Goal: Task Accomplishment & Management: Use online tool/utility

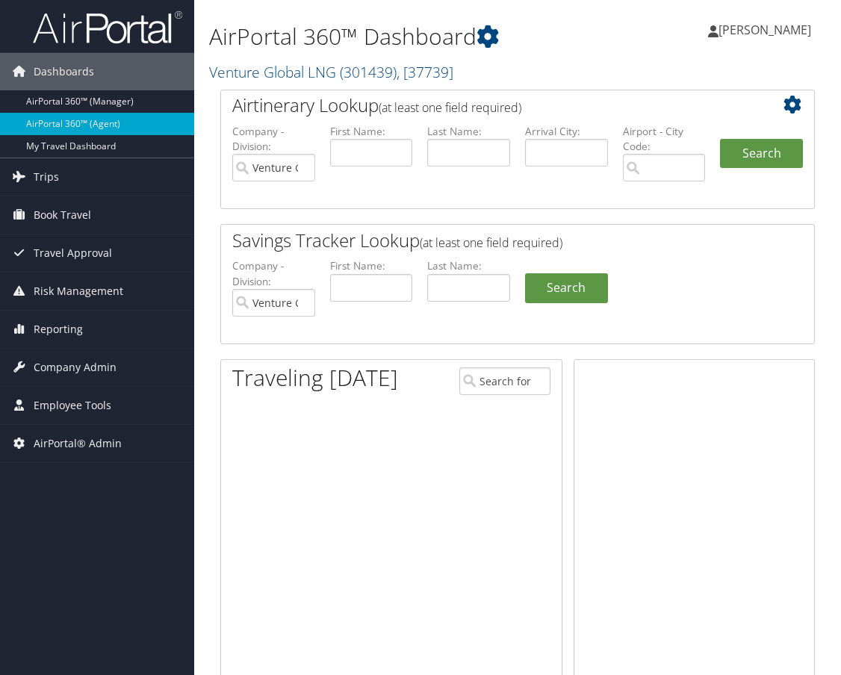
click at [305, 75] on link "Venture Global LNG ( 301439 ) , [ 37739 ]" at bounding box center [331, 72] width 244 height 20
click at [0, 0] on input "search" at bounding box center [0, 0] width 0 height 0
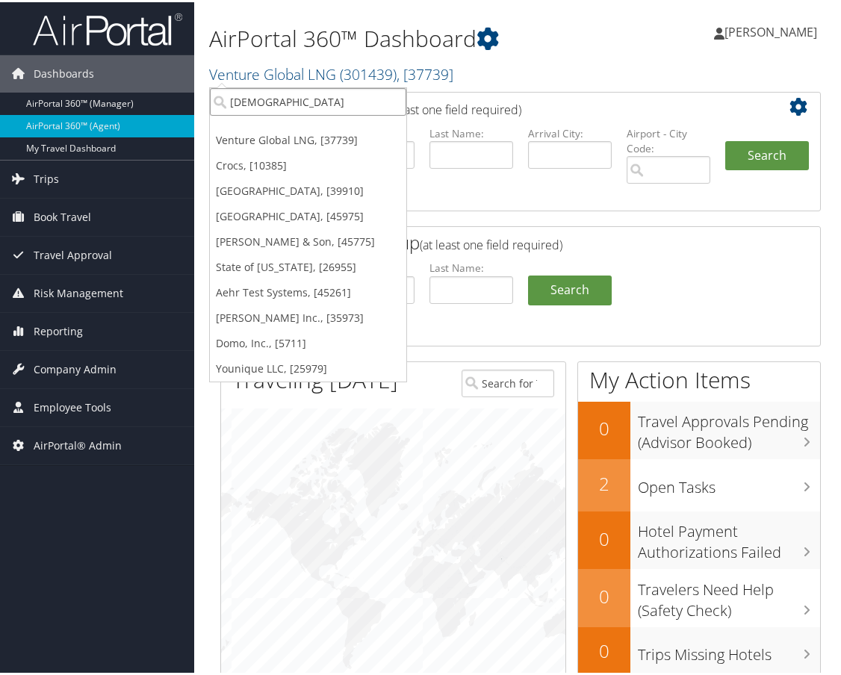
type input "goda"
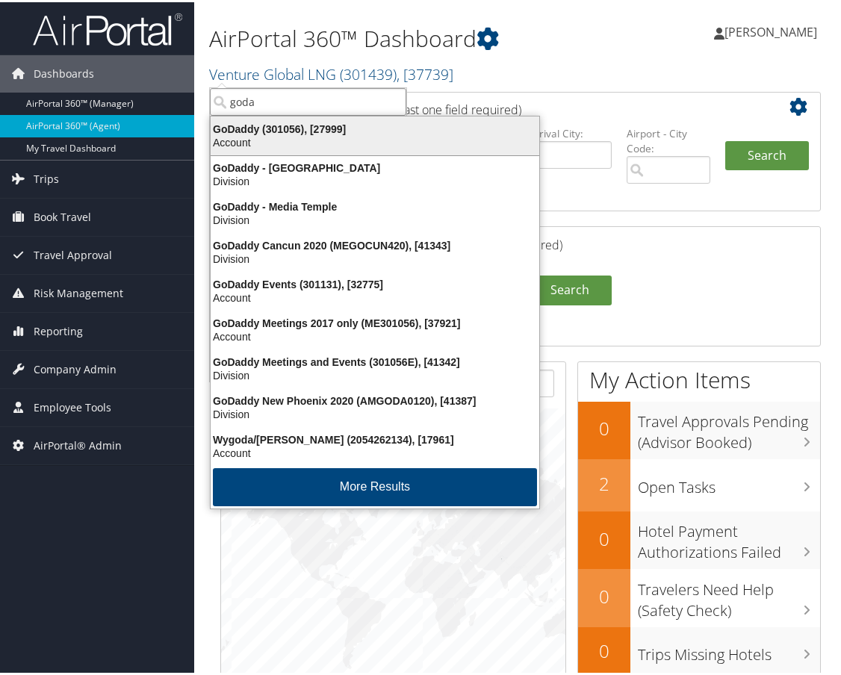
click at [264, 141] on div "Account" at bounding box center [375, 140] width 346 height 13
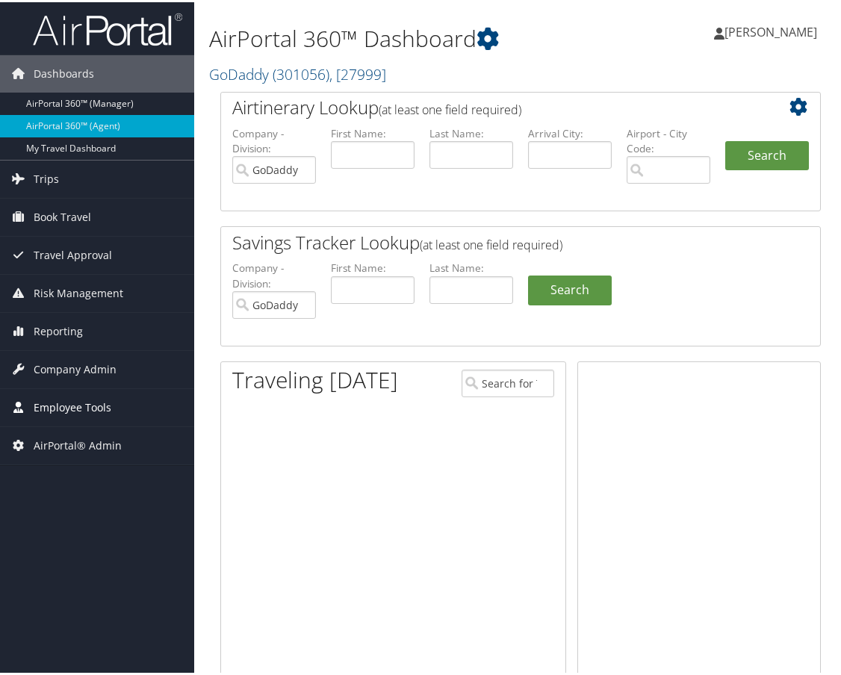
click at [99, 411] on span "Employee Tools" at bounding box center [73, 405] width 78 height 37
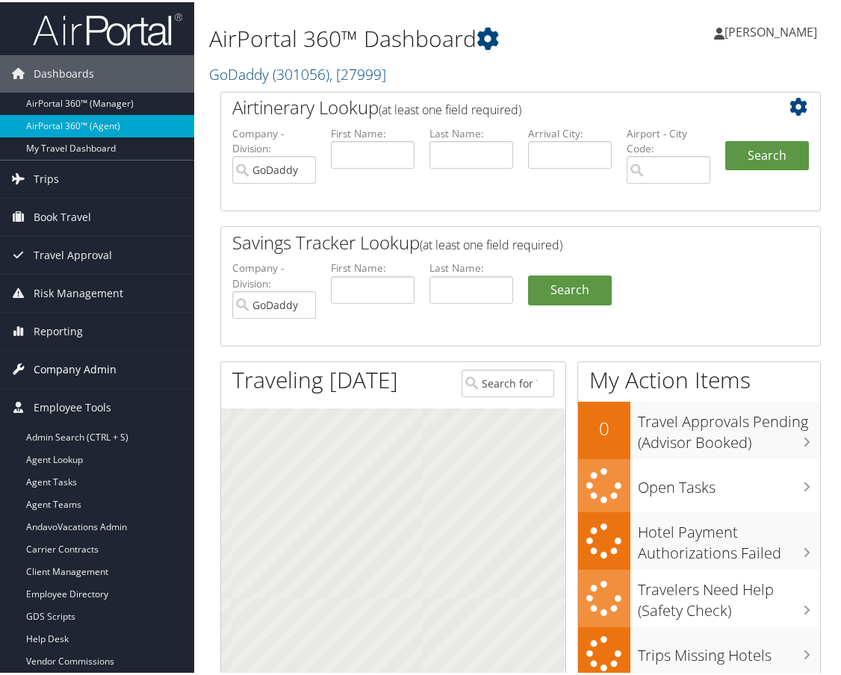
click at [96, 376] on span "Company Admin" at bounding box center [75, 367] width 83 height 37
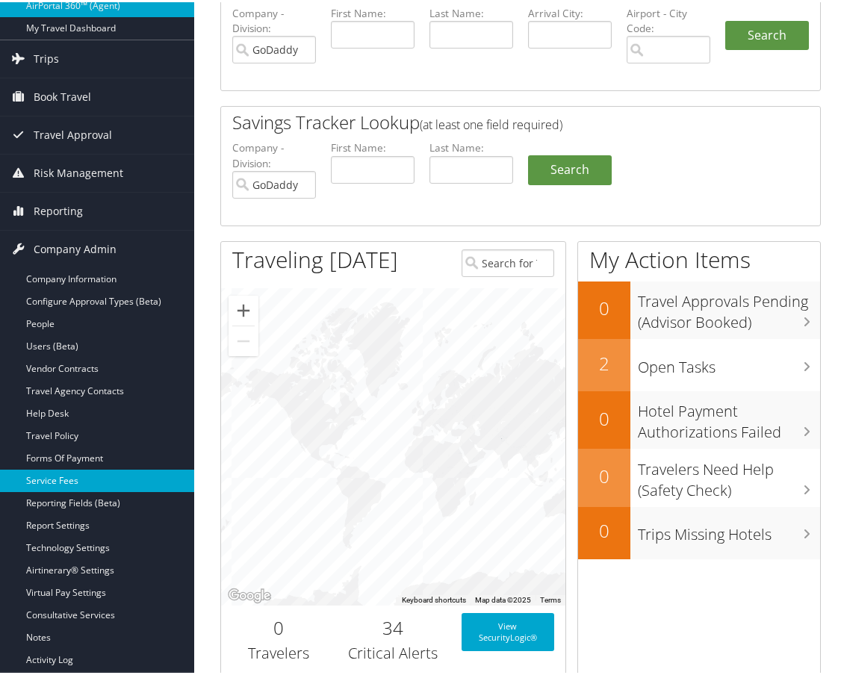
scroll to position [149, 0]
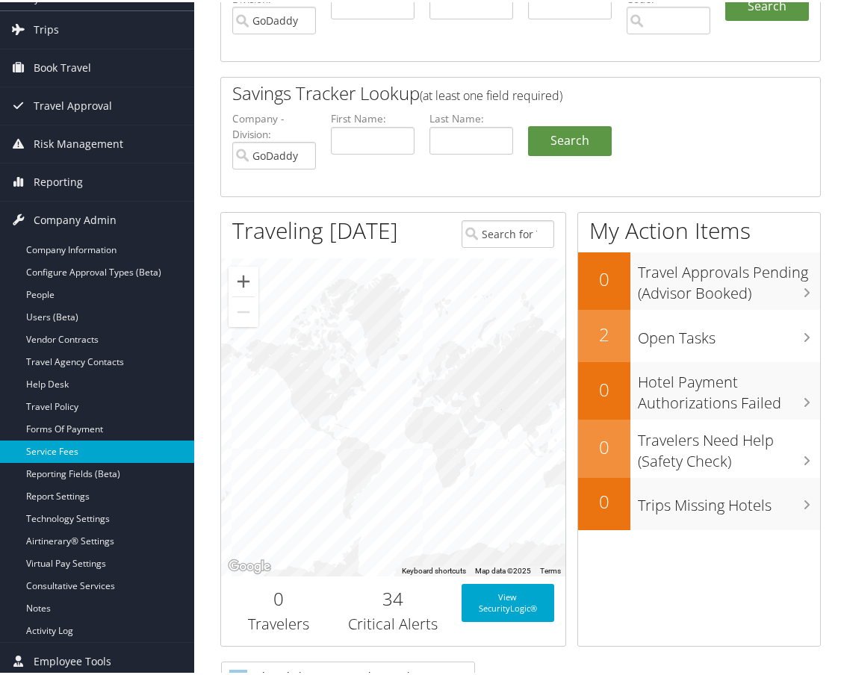
click at [81, 456] on link "Service Fees" at bounding box center [97, 449] width 194 height 22
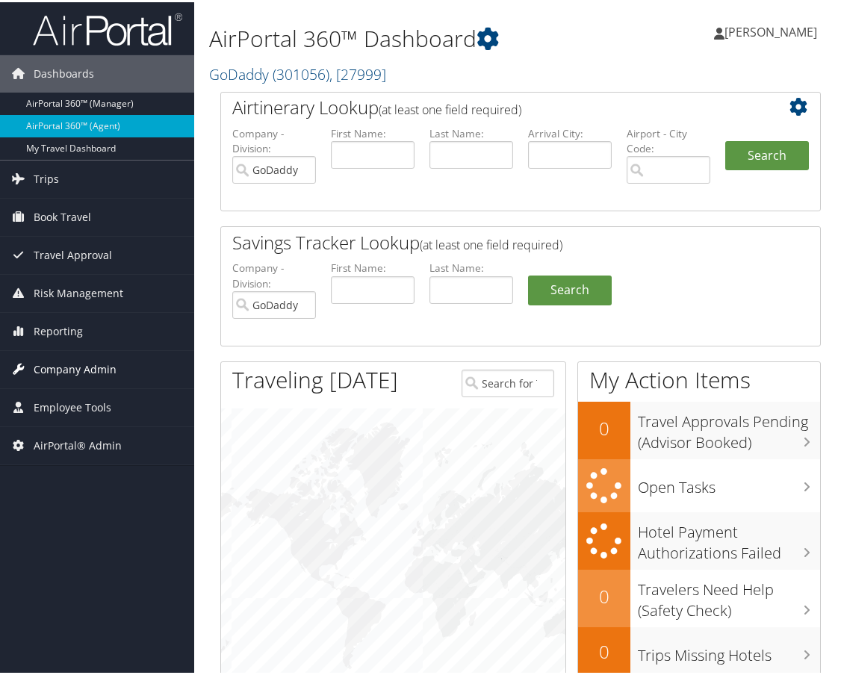
click at [82, 369] on span "Company Admin" at bounding box center [75, 367] width 83 height 37
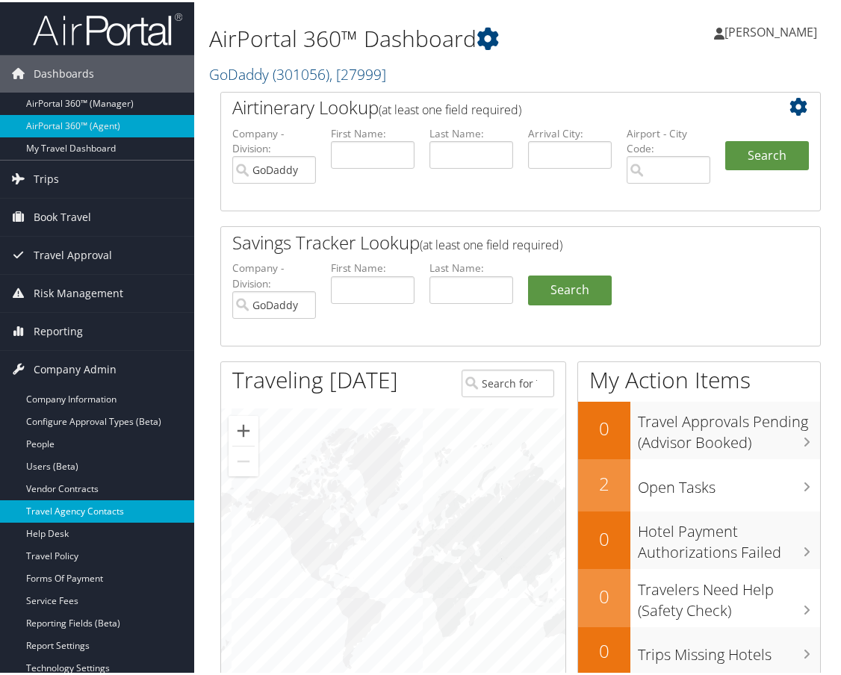
click at [87, 504] on link "Travel Agency Contacts" at bounding box center [97, 509] width 194 height 22
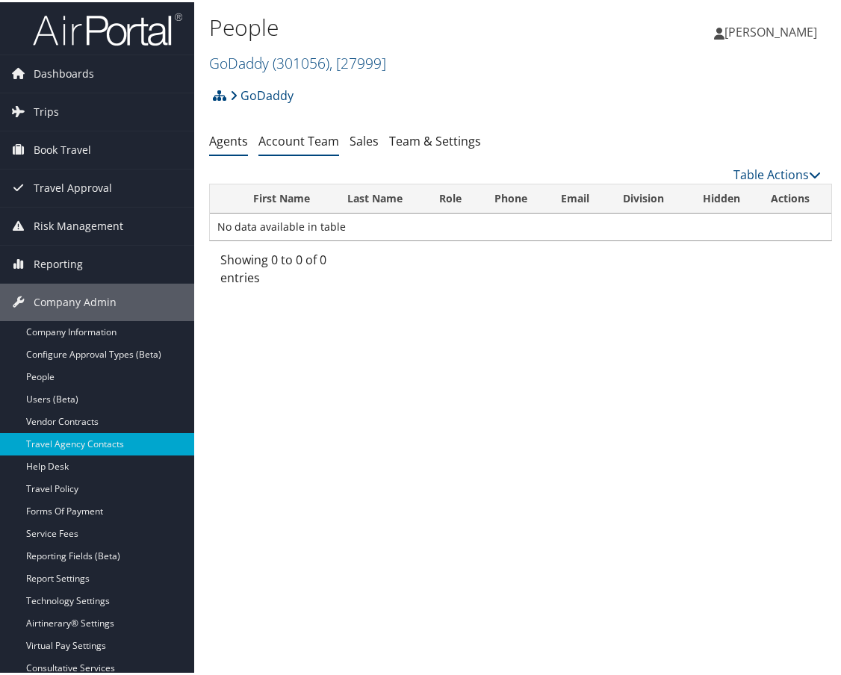
click at [312, 140] on link "Account Team" at bounding box center [298, 139] width 81 height 16
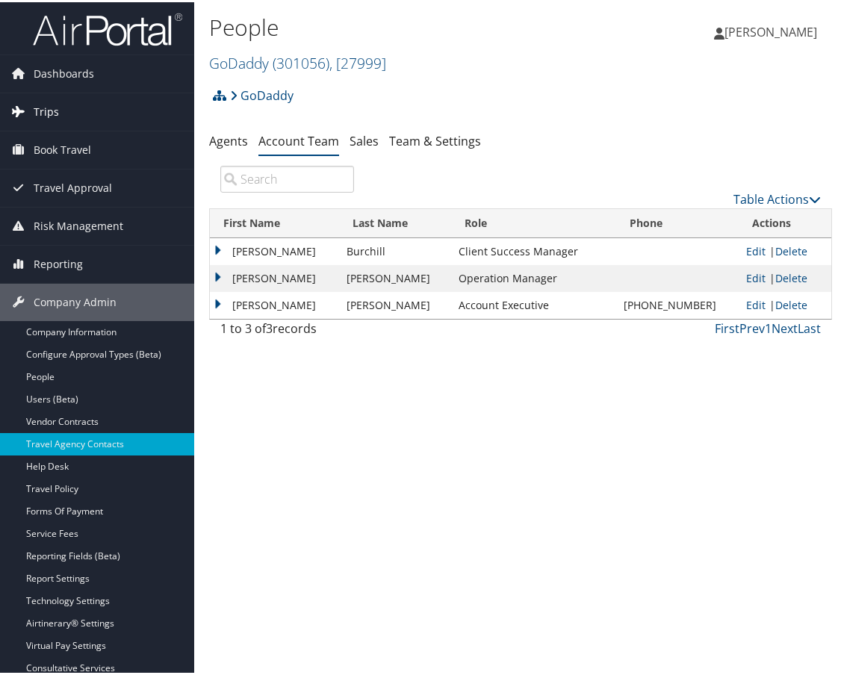
click at [64, 108] on link "Trips" at bounding box center [97, 109] width 194 height 37
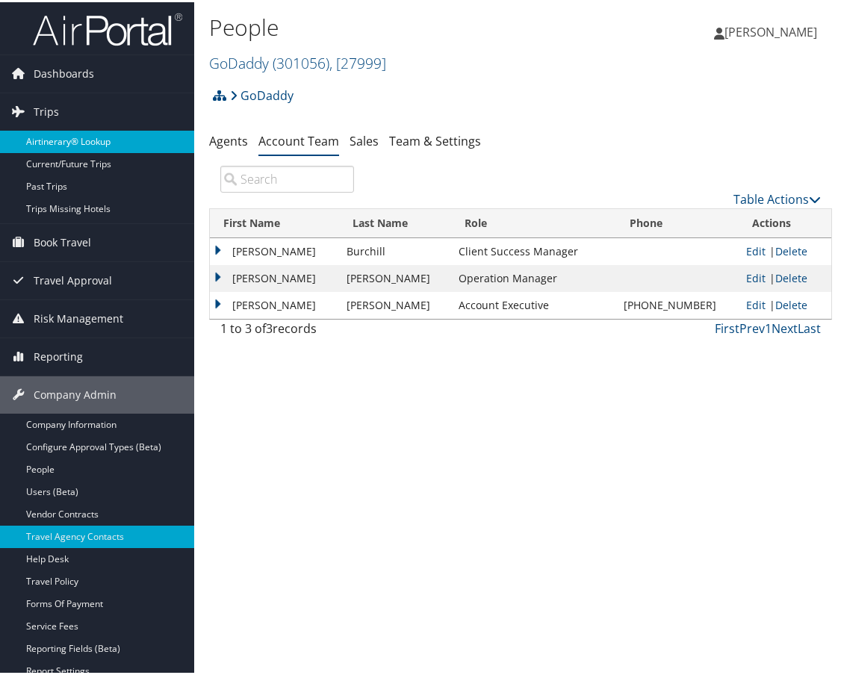
click at [65, 137] on link "Airtinerary® Lookup" at bounding box center [97, 139] width 194 height 22
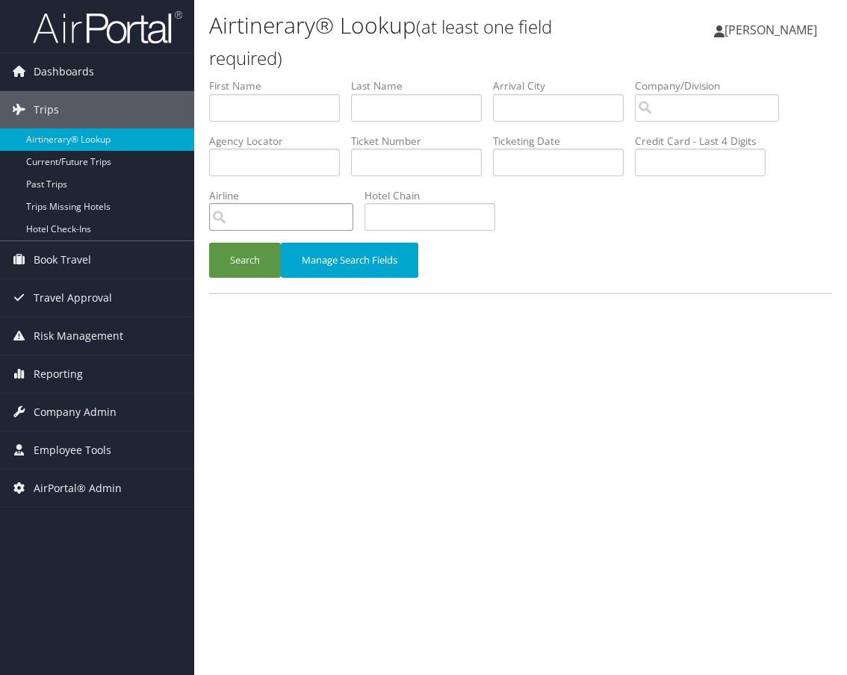
click at [286, 220] on input "search" at bounding box center [281, 217] width 144 height 28
click at [678, 108] on input "search" at bounding box center [707, 108] width 144 height 28
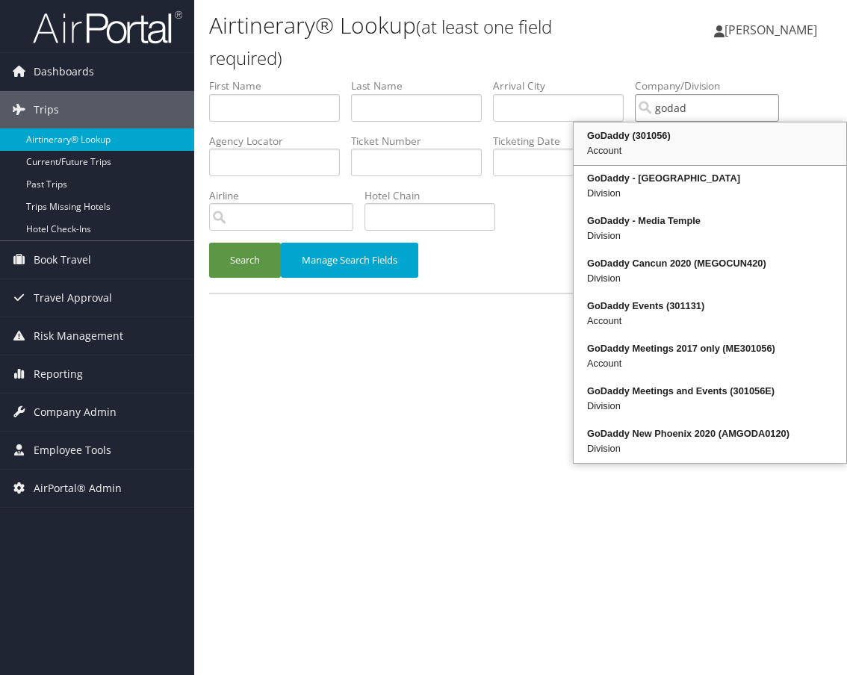
click at [653, 142] on div "GoDaddy (301056)" at bounding box center [710, 135] width 268 height 15
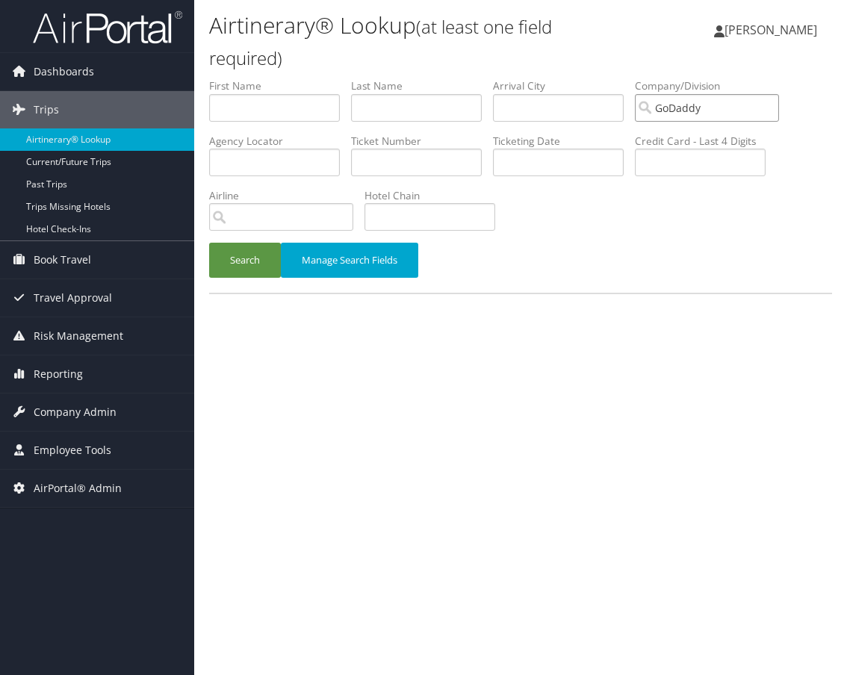
type input "GoDaddy"
click at [529, 111] on input "text" at bounding box center [558, 108] width 131 height 28
type input "chicago"
click at [532, 161] on input "text" at bounding box center [558, 163] width 131 height 28
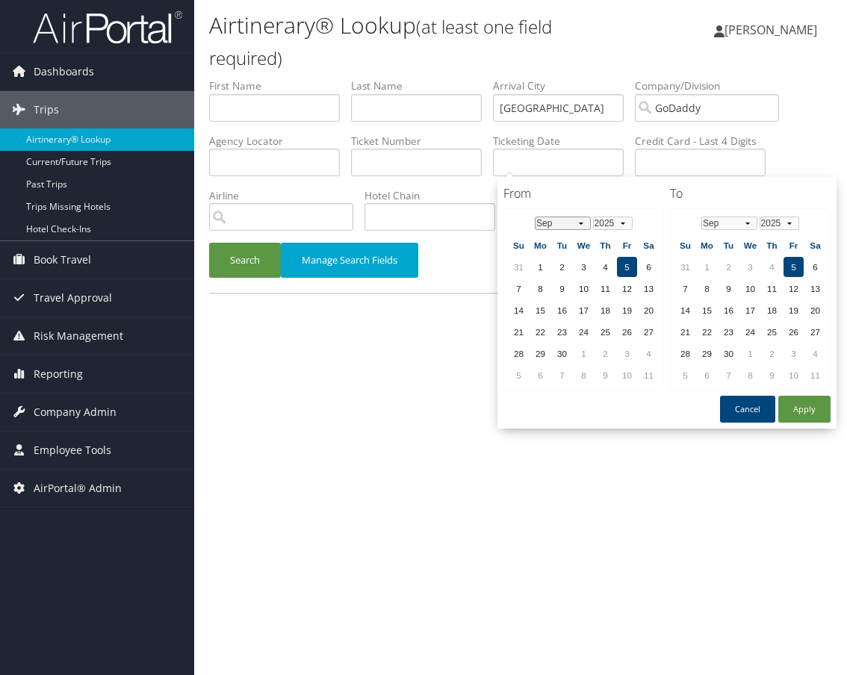
click at [566, 225] on select "Jan Feb Mar Apr May Jun [DATE] Aug Sep Oct Nov Dec" at bounding box center [563, 223] width 56 height 13
click at [625, 271] on td "1" at bounding box center [627, 267] width 20 height 20
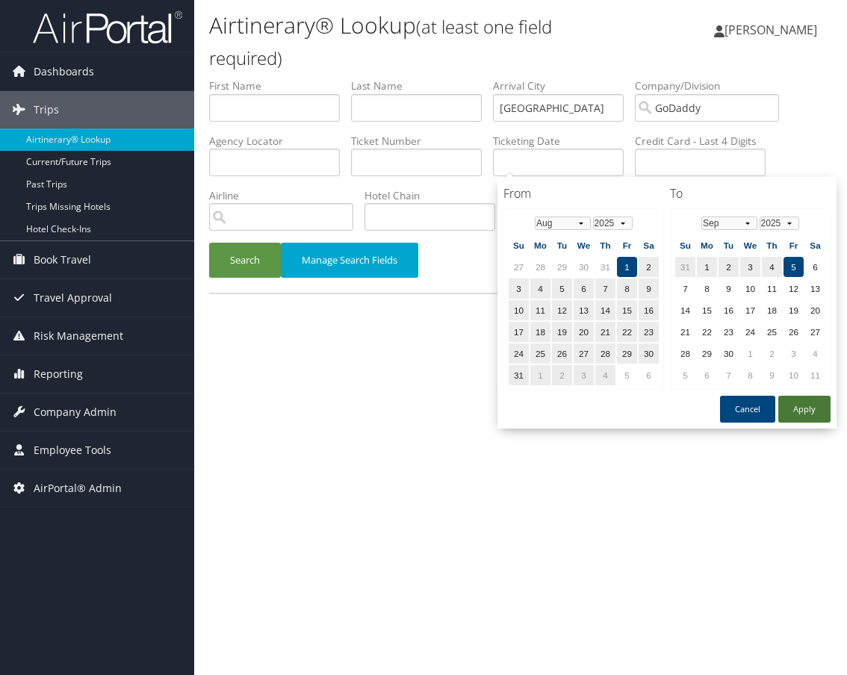
click at [801, 411] on button "Apply" at bounding box center [804, 409] width 52 height 27
type input "08/01/2025 - 09/05/2025"
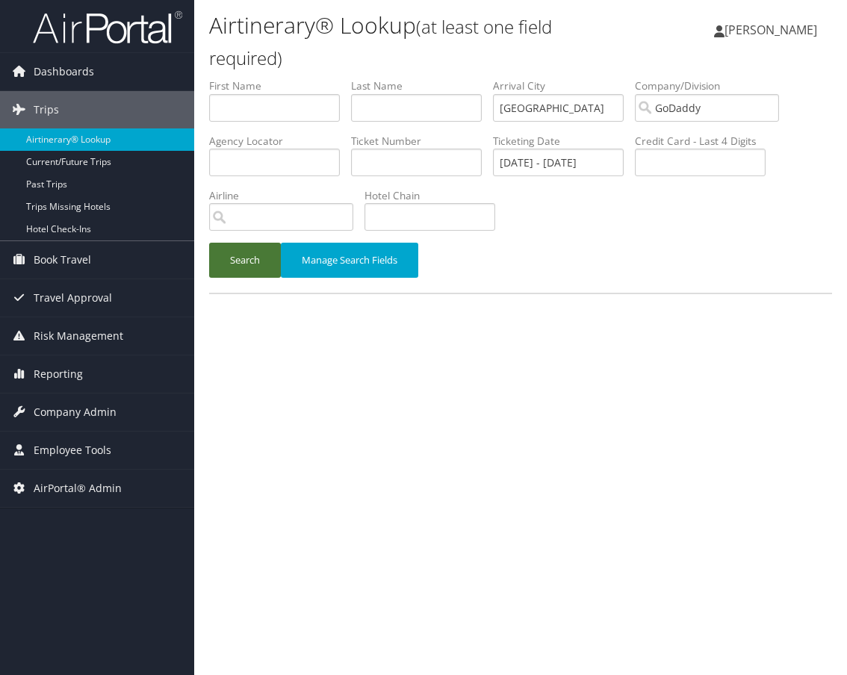
click at [256, 261] on button "Search" at bounding box center [245, 260] width 72 height 35
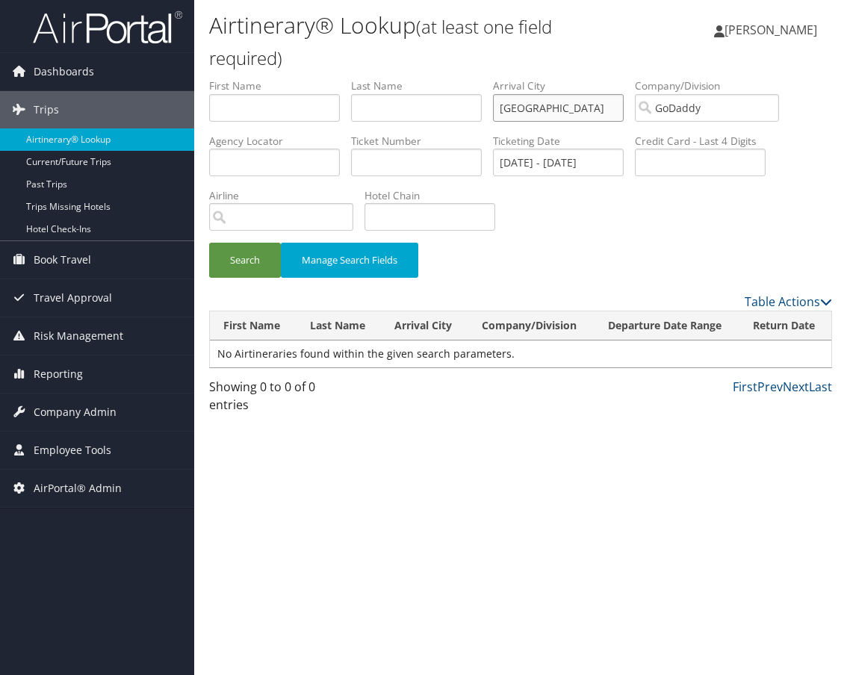
click at [488, 78] on ul "First Name Last Name Departure City Arrival City chicago Company/Division GoDad…" at bounding box center [520, 78] width 623 height 0
click at [253, 257] on button "Search" at bounding box center [245, 260] width 72 height 35
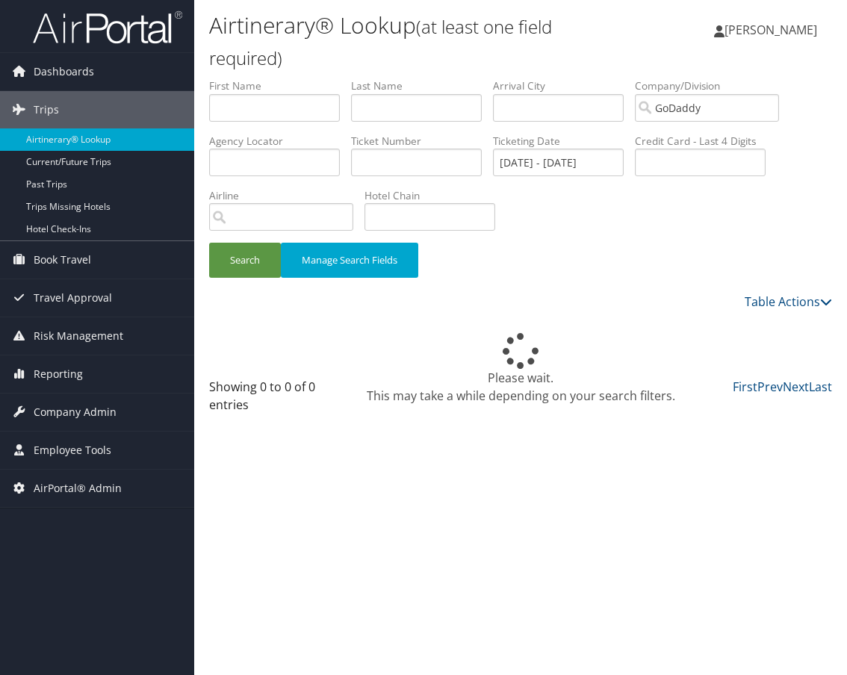
click at [726, 199] on div "Search Manage Search Fields" at bounding box center [520, 185] width 645 height 214
click at [237, 253] on button "Search" at bounding box center [245, 260] width 72 height 35
click at [585, 101] on input "text" at bounding box center [558, 108] width 131 height 28
type input "slc"
click at [252, 266] on button "Search" at bounding box center [245, 260] width 72 height 35
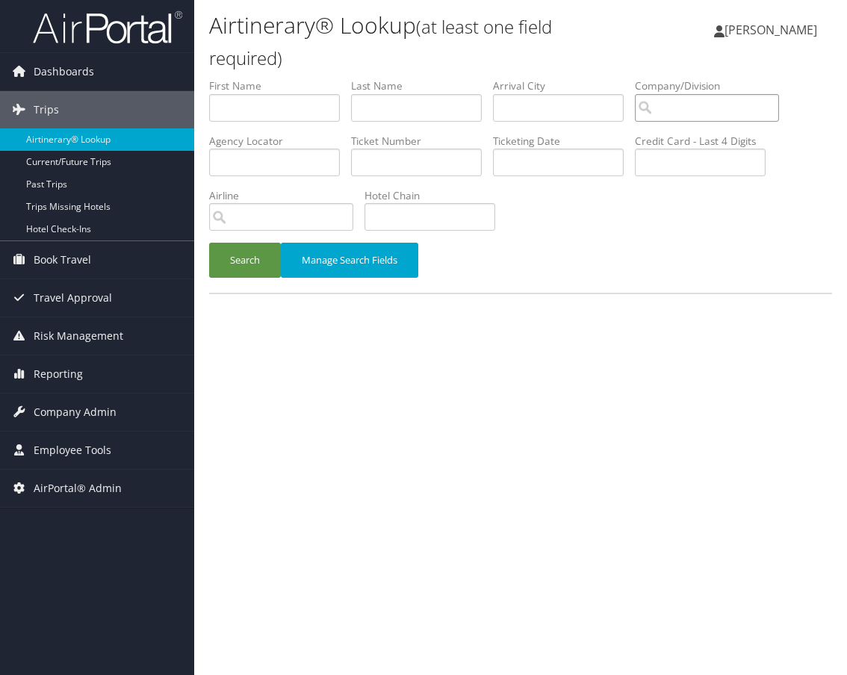
click at [684, 97] on input "search" at bounding box center [707, 108] width 144 height 28
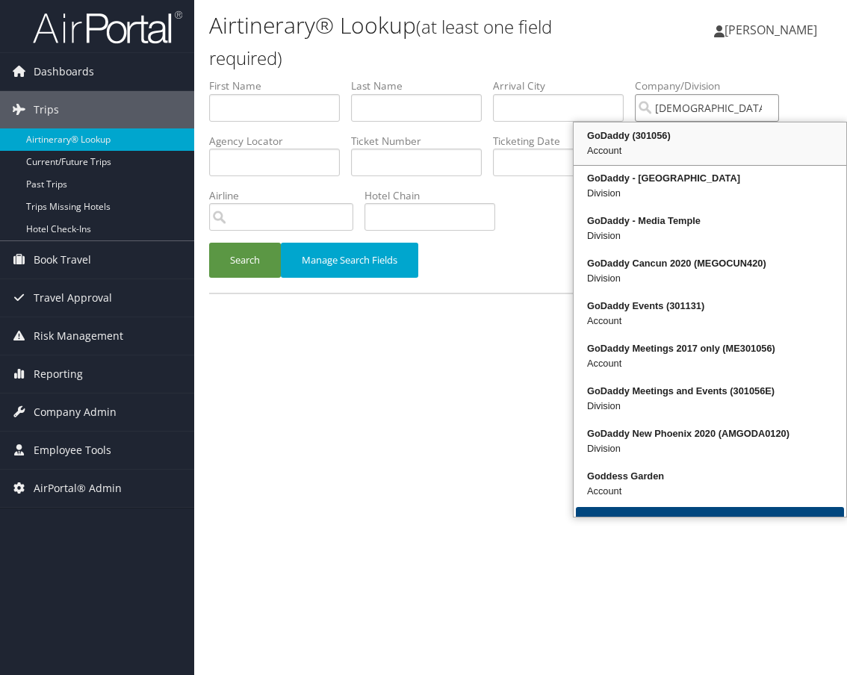
click at [665, 141] on div "GoDaddy (301056)" at bounding box center [710, 135] width 268 height 15
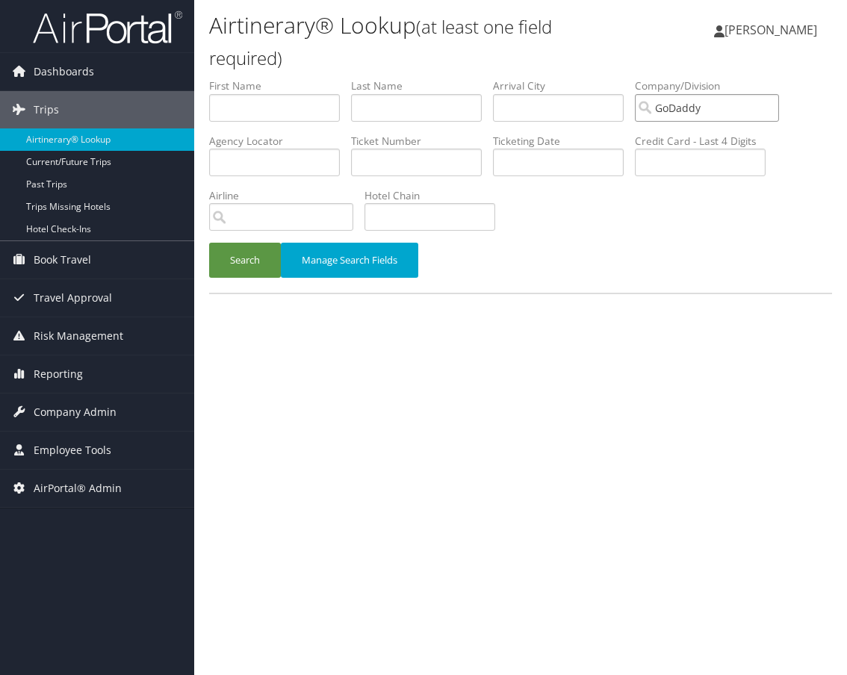
type input "GoDaddy"
click at [579, 166] on input "text" at bounding box center [558, 163] width 131 height 28
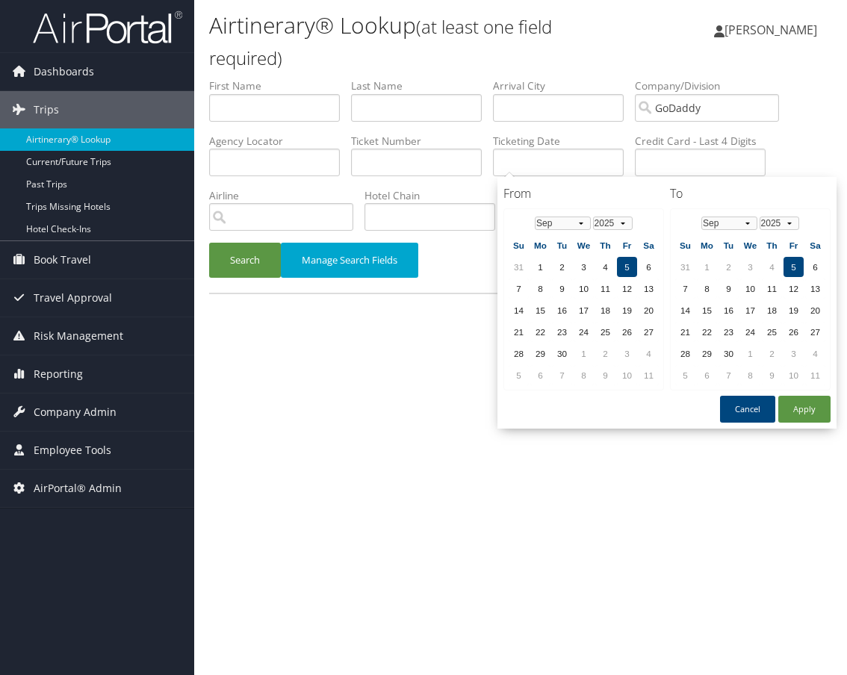
click at [555, 231] on th "Jan Feb Mar Apr May Jun Jul Aug Sep Oct Nov Dec 1975 1976 1977 1978 1979 1980 1…" at bounding box center [583, 224] width 107 height 20
click at [559, 226] on select "Jan Feb Mar Apr May Jun Jul Aug Sep Oct Nov Dec" at bounding box center [563, 223] width 56 height 13
click at [810, 412] on button "Apply" at bounding box center [804, 409] width 52 height 27
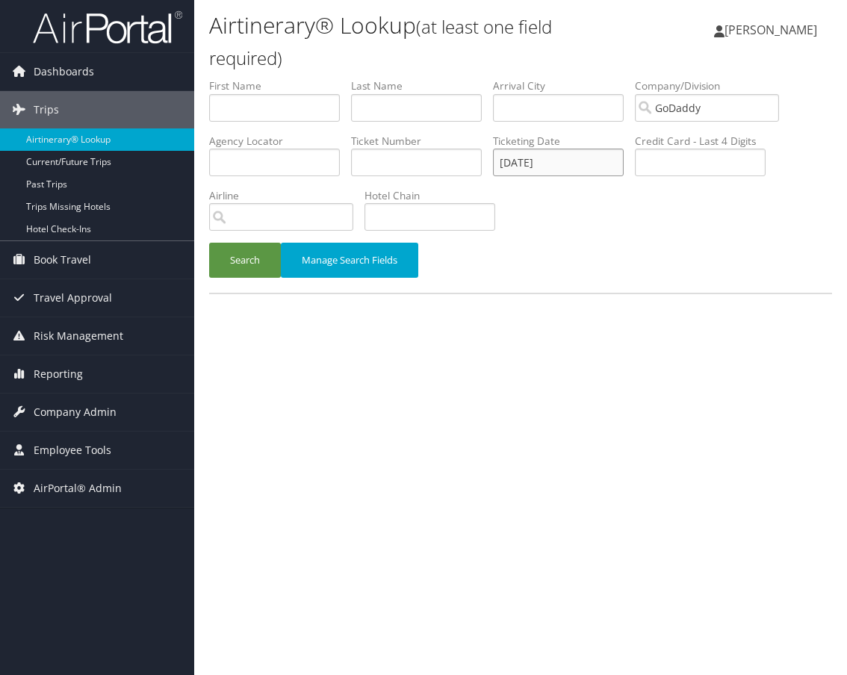
click at [566, 163] on input "09/05/2025" at bounding box center [558, 163] width 131 height 28
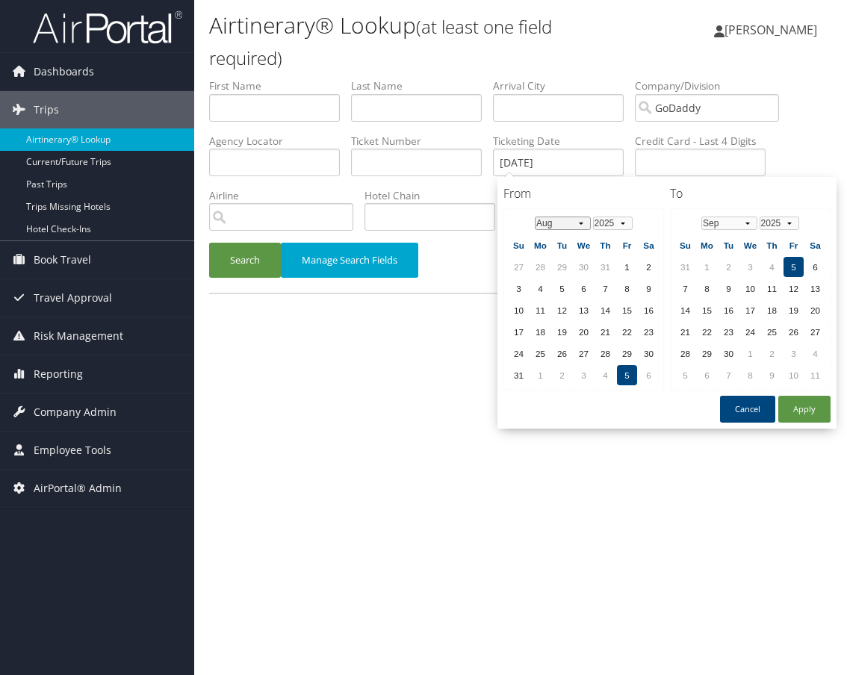
click at [556, 217] on select "Jan Feb Mar Apr May Jun Jul Aug Sep Oct Nov Dec" at bounding box center [563, 223] width 56 height 13
click at [595, 264] on td "3" at bounding box center [605, 267] width 20 height 20
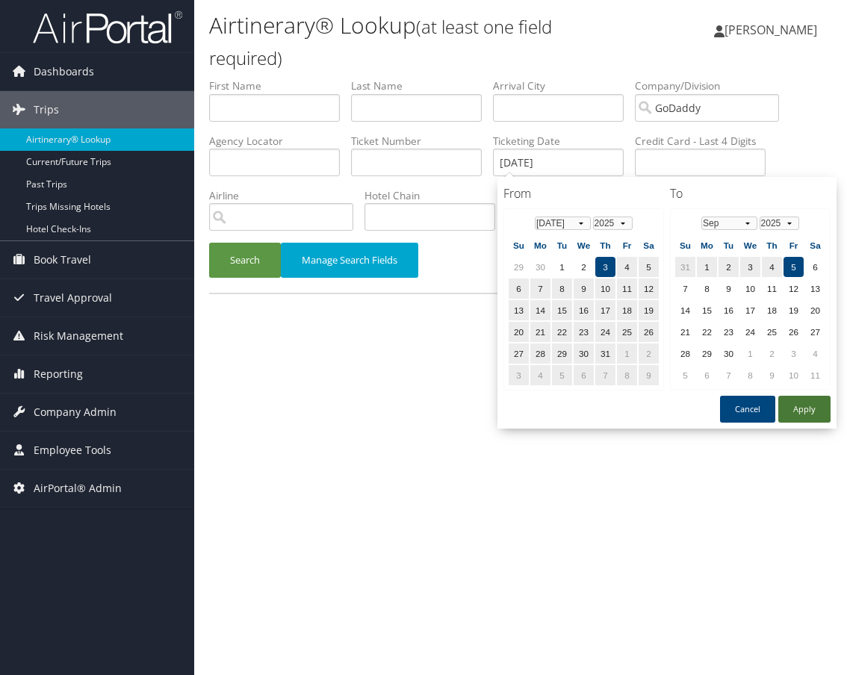
click at [808, 410] on button "Apply" at bounding box center [804, 409] width 52 height 27
type input "07/03/2025 - 09/05/2025"
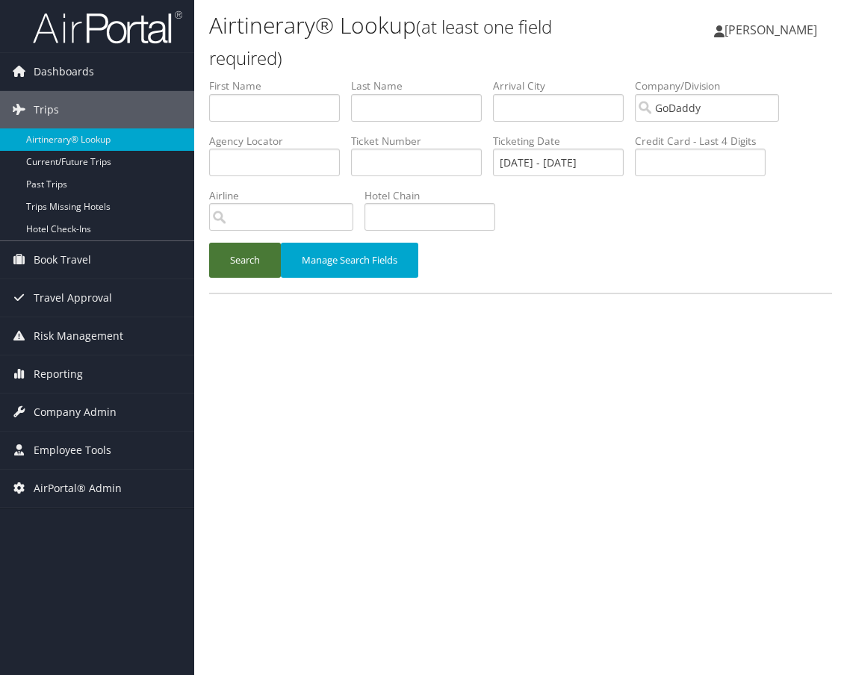
click at [245, 266] on button "Search" at bounding box center [245, 260] width 72 height 35
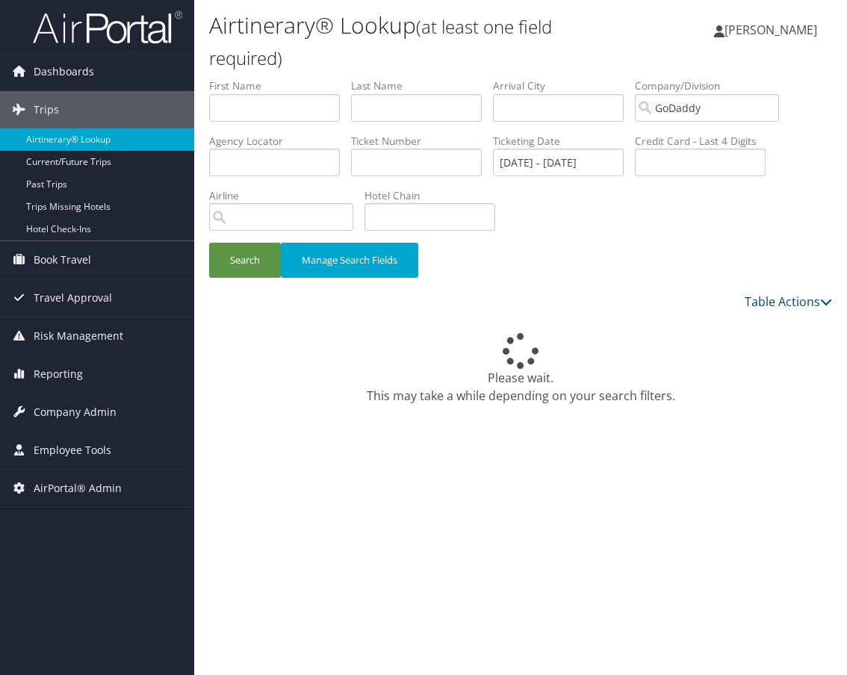
click at [596, 35] on div "Emily Drees Emily Drees My Settings Travel Agency Contacts Log Consulting Time …" at bounding box center [705, 35] width 282 height 57
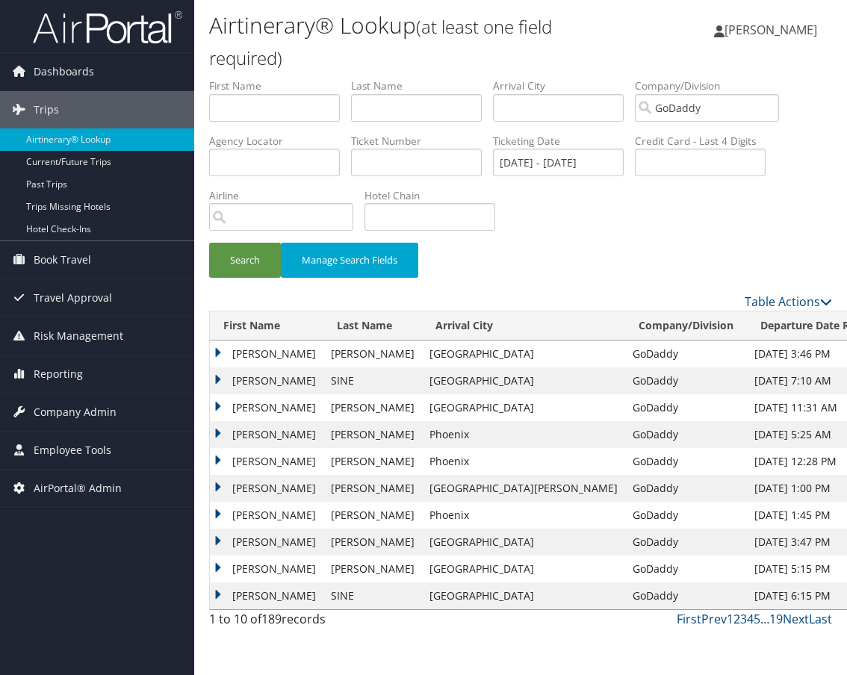
click at [622, 255] on div "Search Manage Search Fields" at bounding box center [520, 268] width 645 height 50
click at [218, 513] on td "REBECCA" at bounding box center [266, 515] width 113 height 27
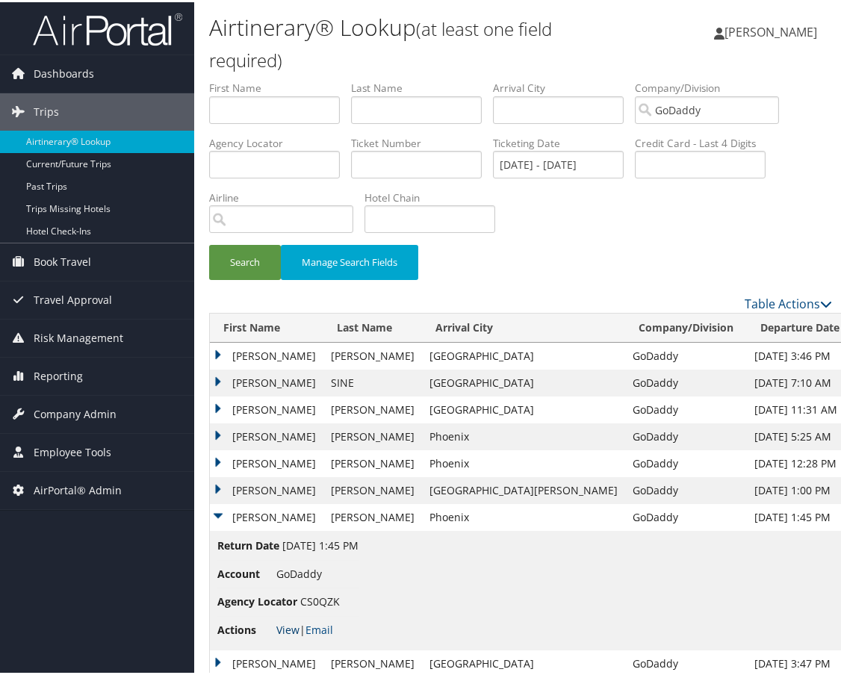
click at [287, 624] on link "View" at bounding box center [287, 627] width 23 height 14
click at [218, 512] on td "REBECCA" at bounding box center [266, 515] width 113 height 27
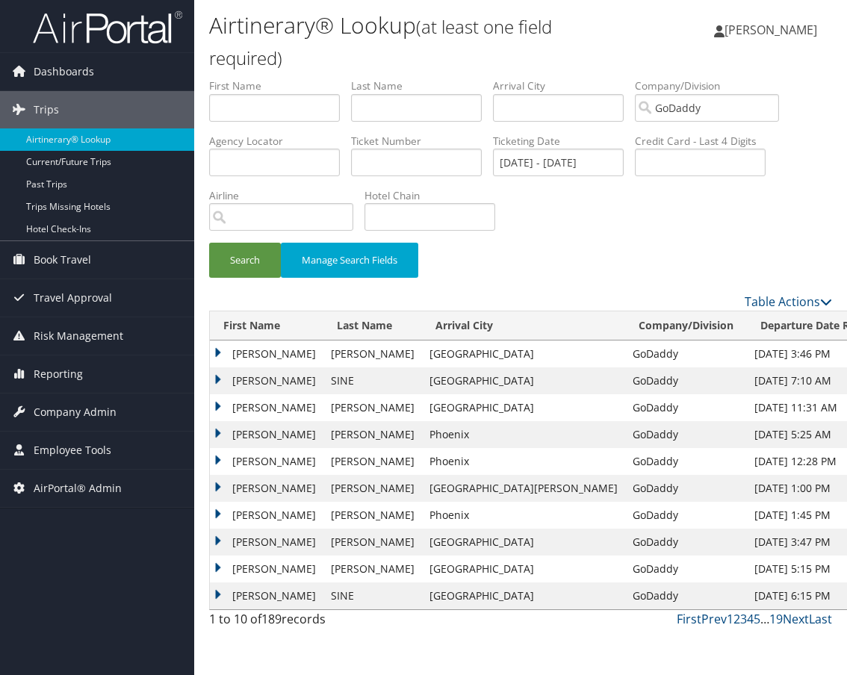
click at [217, 594] on td "JARED FRANKLIN" at bounding box center [266, 595] width 113 height 27
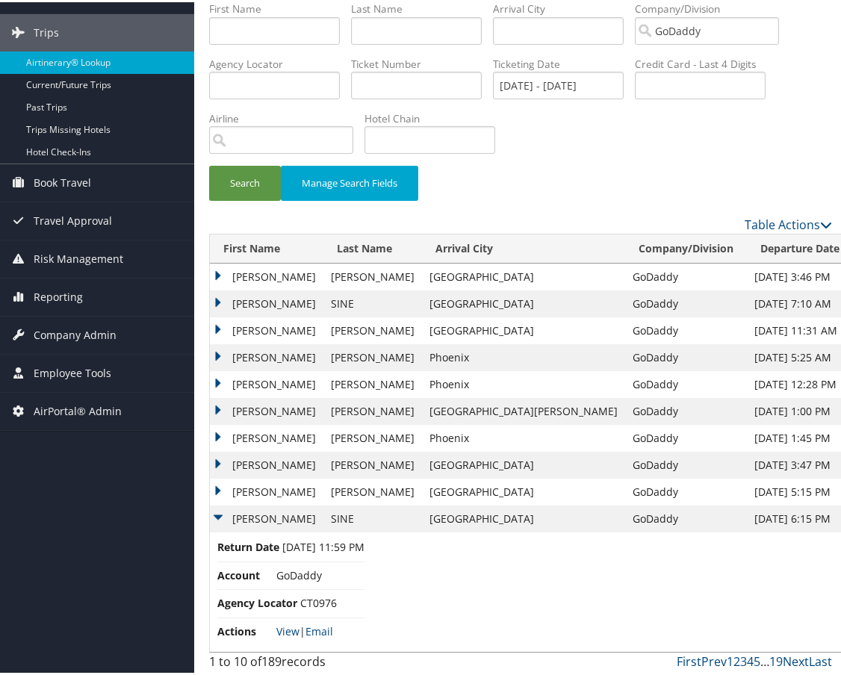
scroll to position [80, 0]
click at [284, 629] on link "View" at bounding box center [287, 628] width 23 height 14
click at [740, 657] on link "3" at bounding box center [743, 658] width 7 height 16
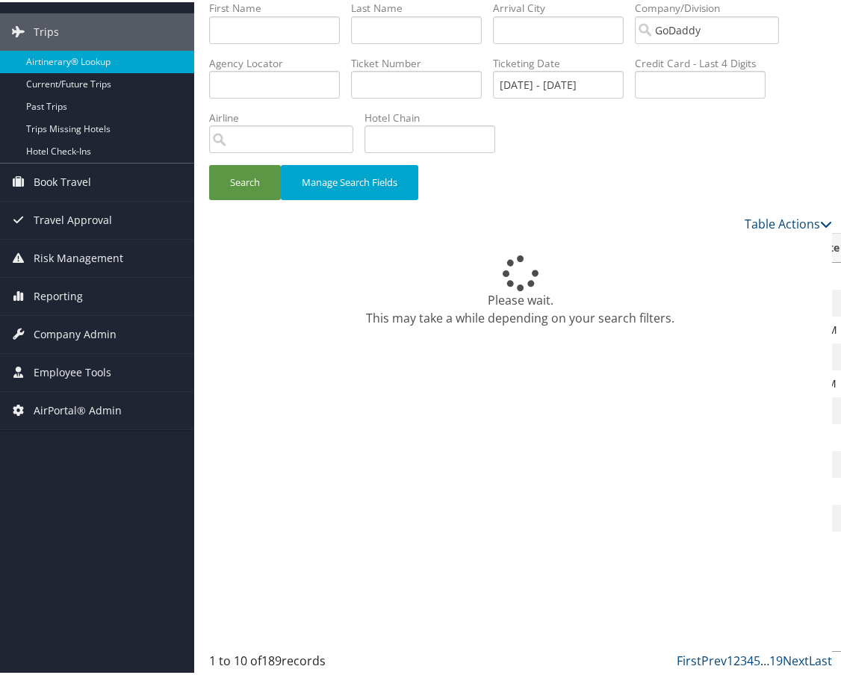
click at [733, 660] on link "2" at bounding box center [736, 658] width 7 height 16
click at [726, 658] on link "1" at bounding box center [729, 658] width 7 height 16
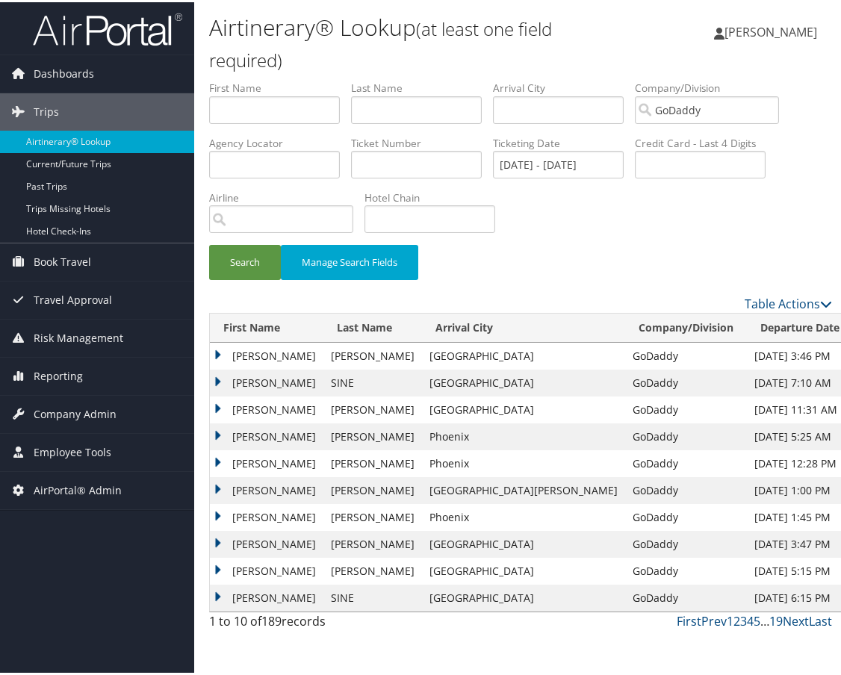
scroll to position [0, 0]
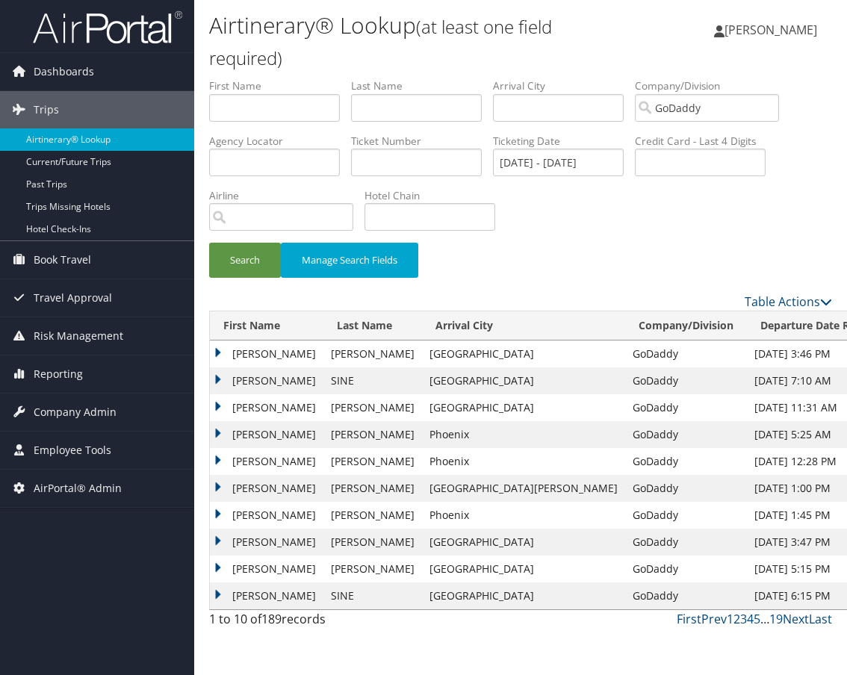
click at [678, 661] on div "Airtinerary® Lookup (at least one field required) Emily Drees Emily Drees My Se…" at bounding box center [520, 337] width 653 height 675
click at [397, 329] on th "Last Name" at bounding box center [372, 325] width 99 height 29
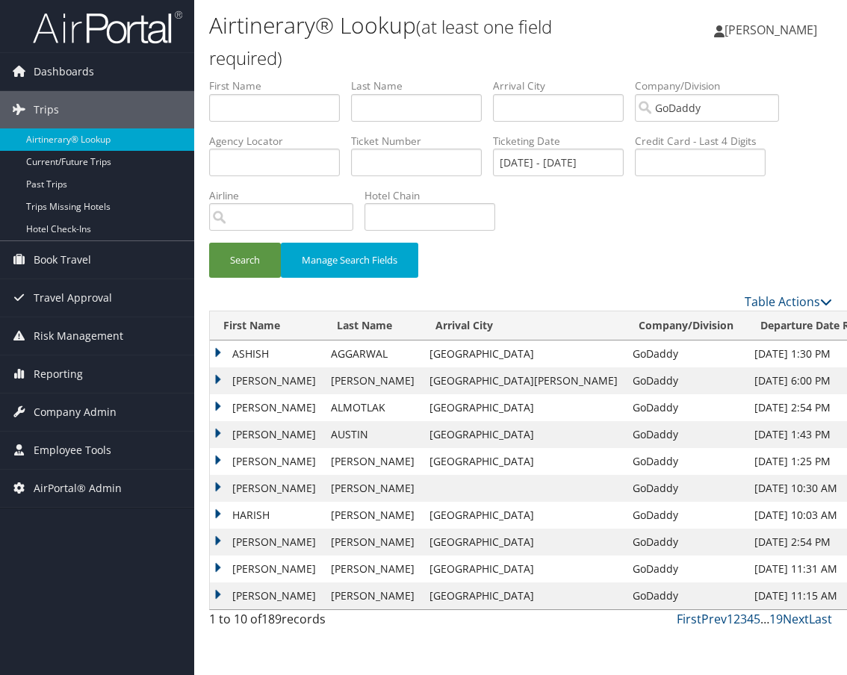
click at [747, 323] on th "Departure Date Range" at bounding box center [817, 325] width 140 height 29
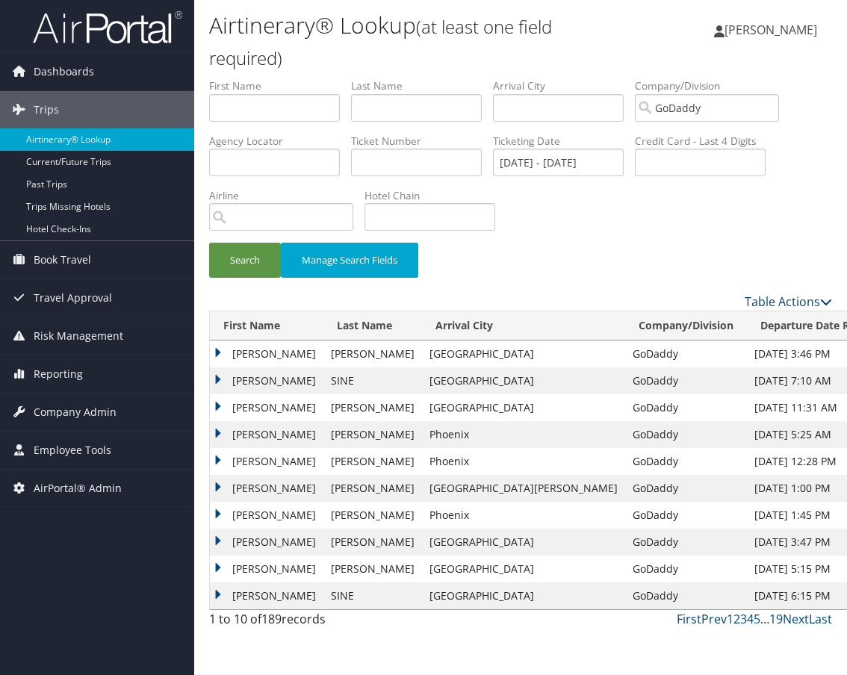
click at [747, 327] on th "Departure Date Range" at bounding box center [817, 325] width 140 height 29
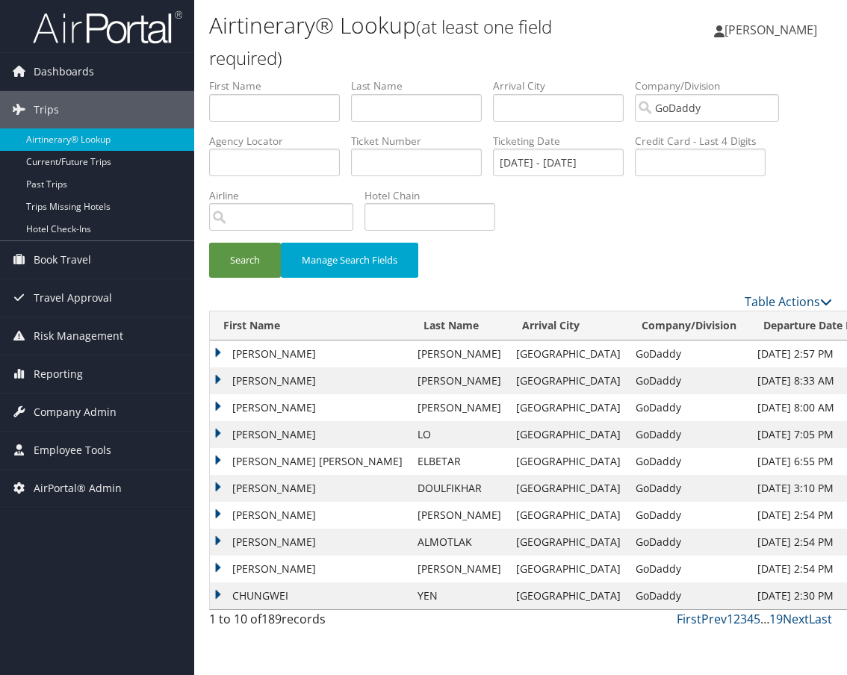
click at [622, 278] on div "Search Manage Search Fields" at bounding box center [520, 268] width 645 height 50
click at [213, 354] on td "MAGESH" at bounding box center [310, 353] width 200 height 27
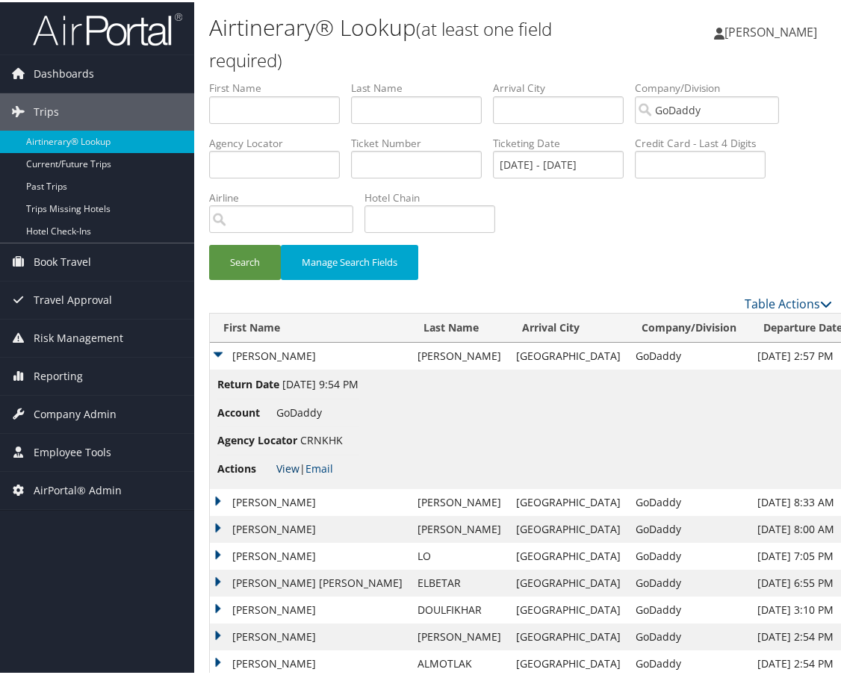
click at [293, 464] on link "View" at bounding box center [287, 466] width 23 height 14
click at [214, 500] on td "MICHAEL" at bounding box center [310, 500] width 200 height 27
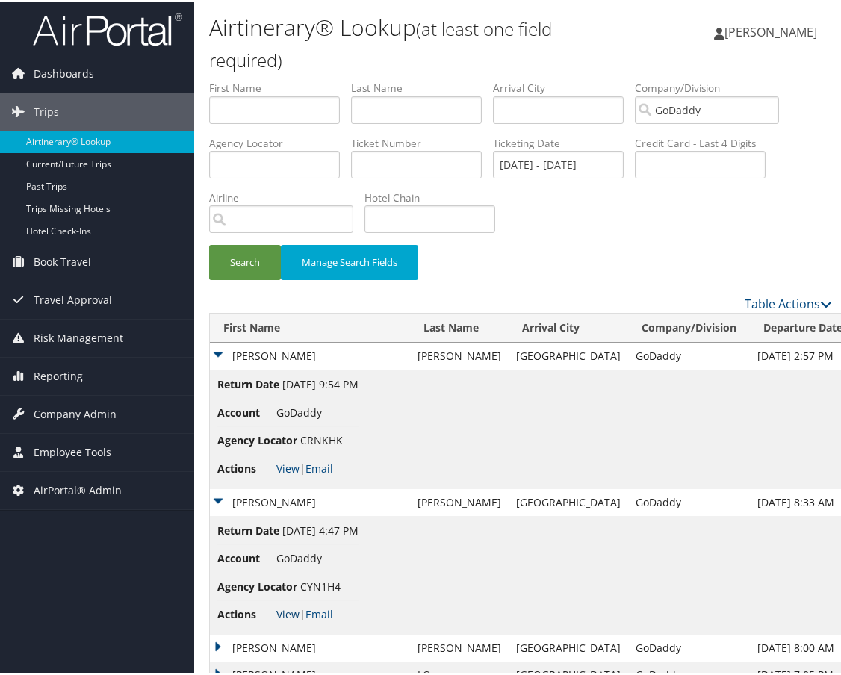
click at [289, 612] on link "View" at bounding box center [287, 612] width 23 height 14
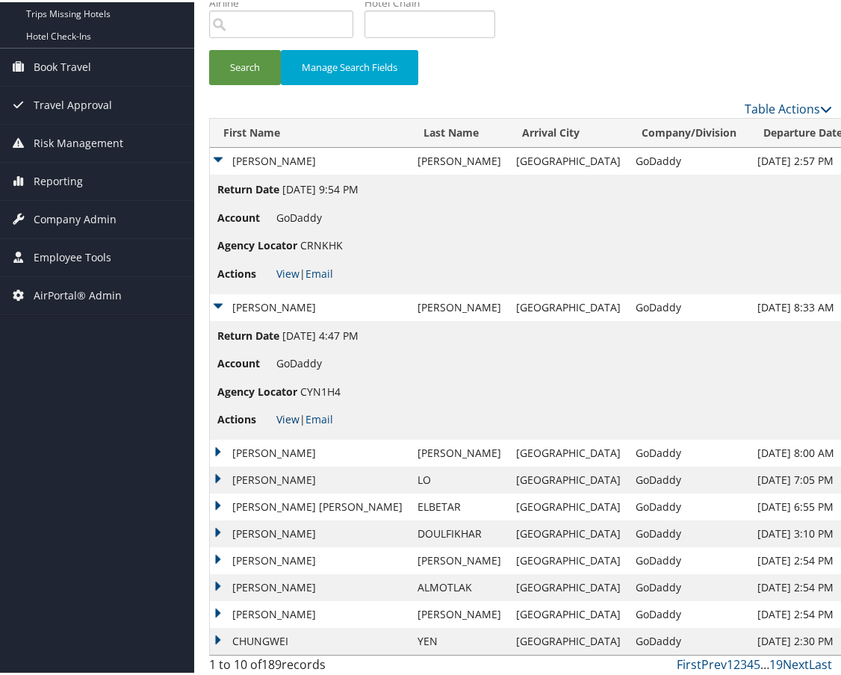
scroll to position [199, 0]
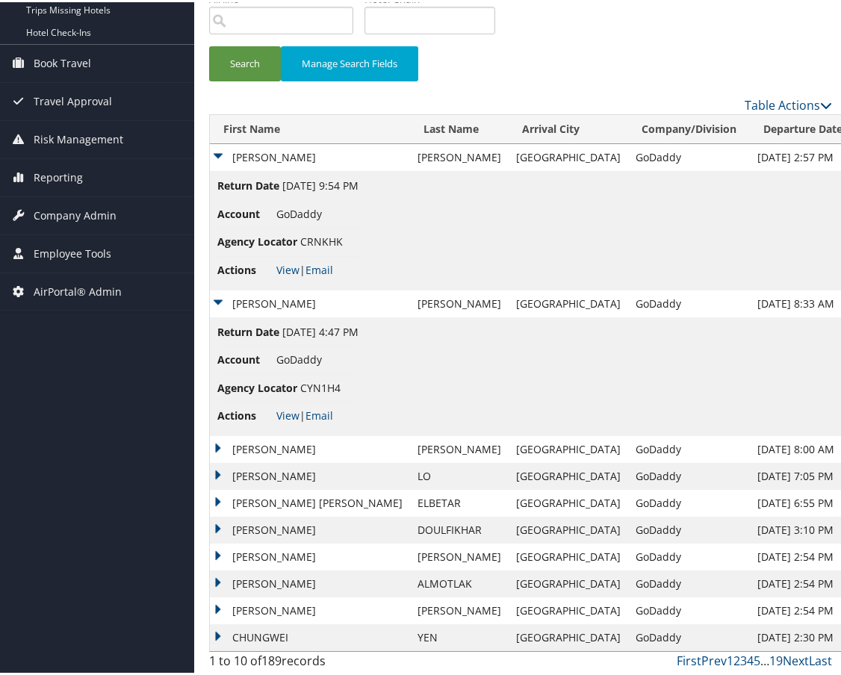
click at [217, 499] on td "SADEK HESHAM SADEK" at bounding box center [310, 501] width 200 height 27
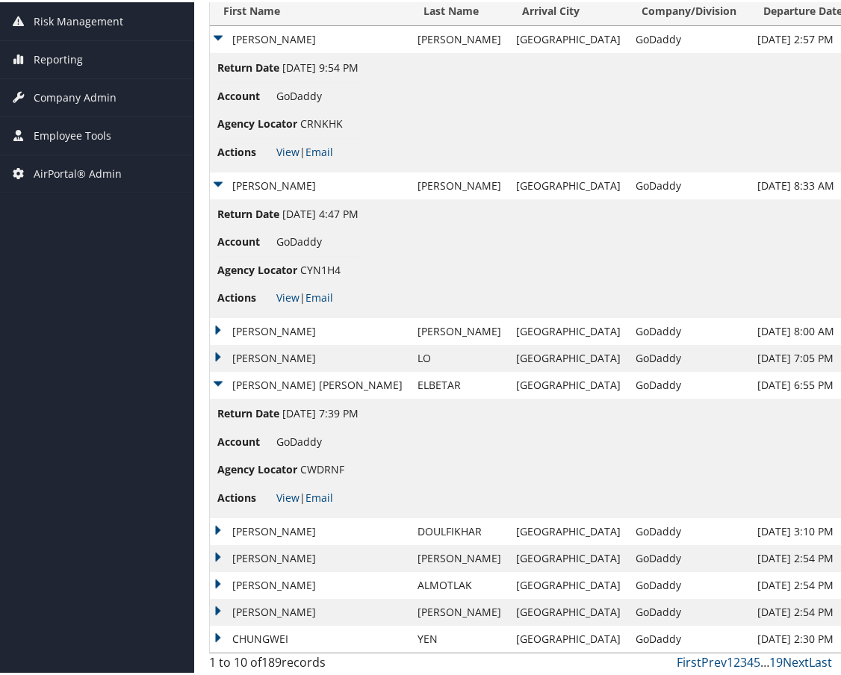
scroll to position [318, 0]
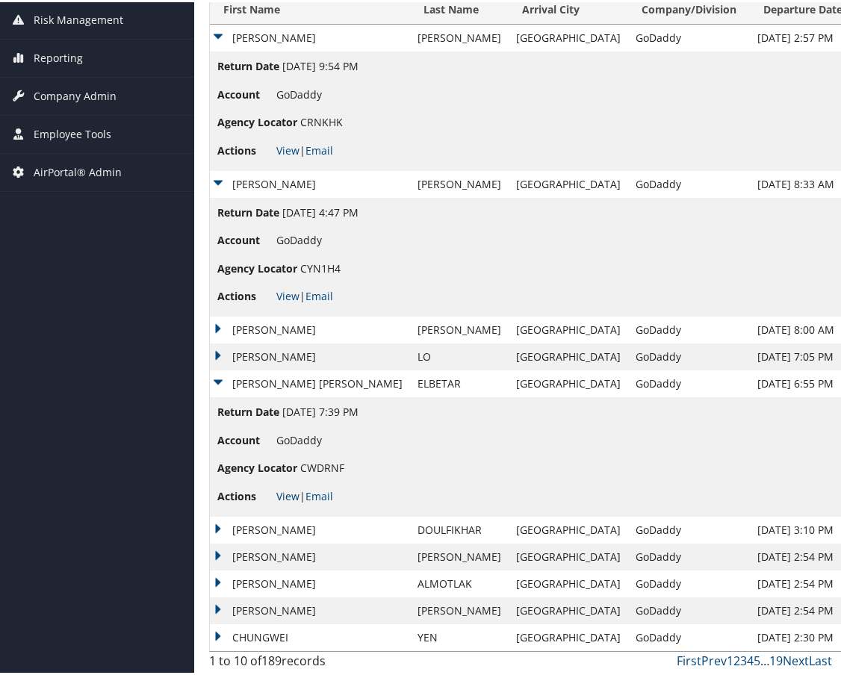
click at [288, 496] on link "View" at bounding box center [287, 494] width 23 height 14
click at [733, 658] on link "2" at bounding box center [736, 658] width 7 height 16
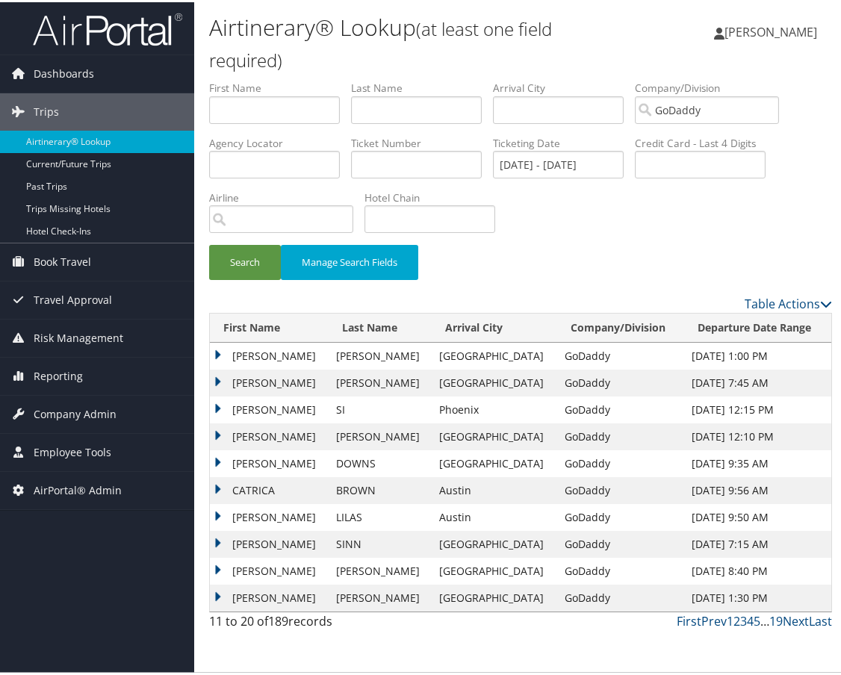
scroll to position [0, 0]
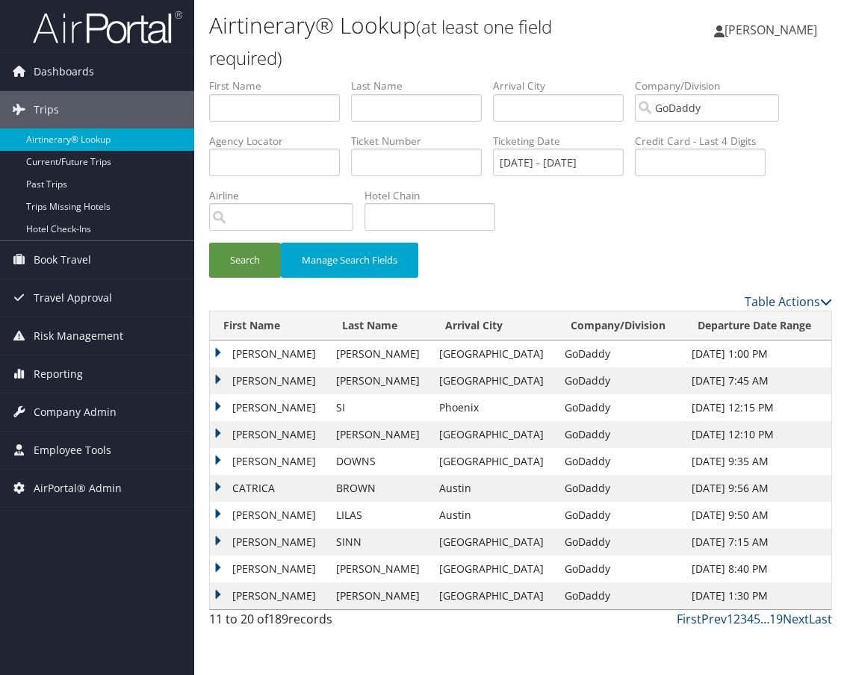
click at [227, 404] on td "MELANIE" at bounding box center [269, 407] width 119 height 27
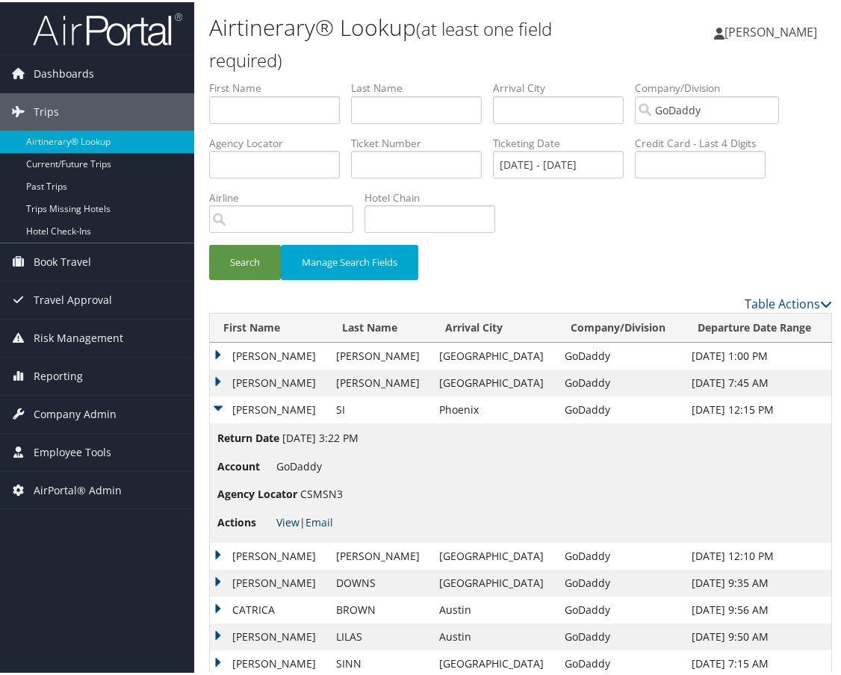
click at [287, 521] on link "View" at bounding box center [287, 520] width 23 height 14
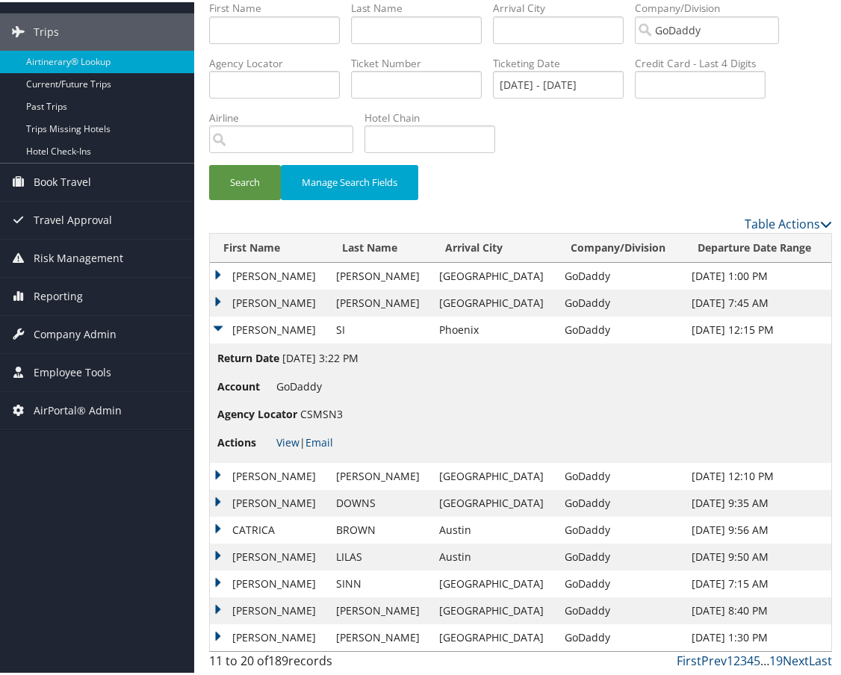
click at [217, 526] on td "CATRICA" at bounding box center [269, 527] width 119 height 27
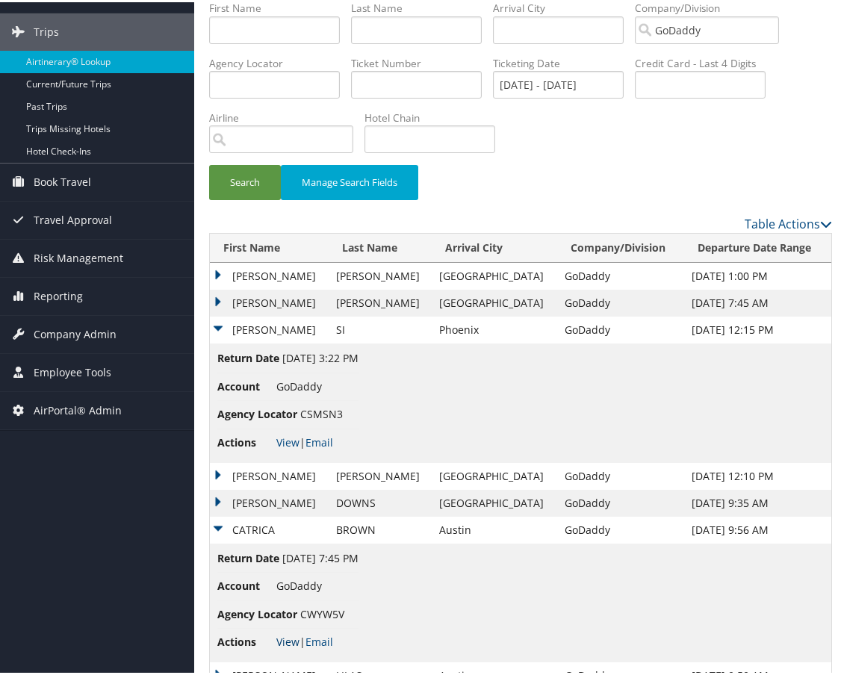
click at [287, 636] on link "View" at bounding box center [287, 639] width 23 height 14
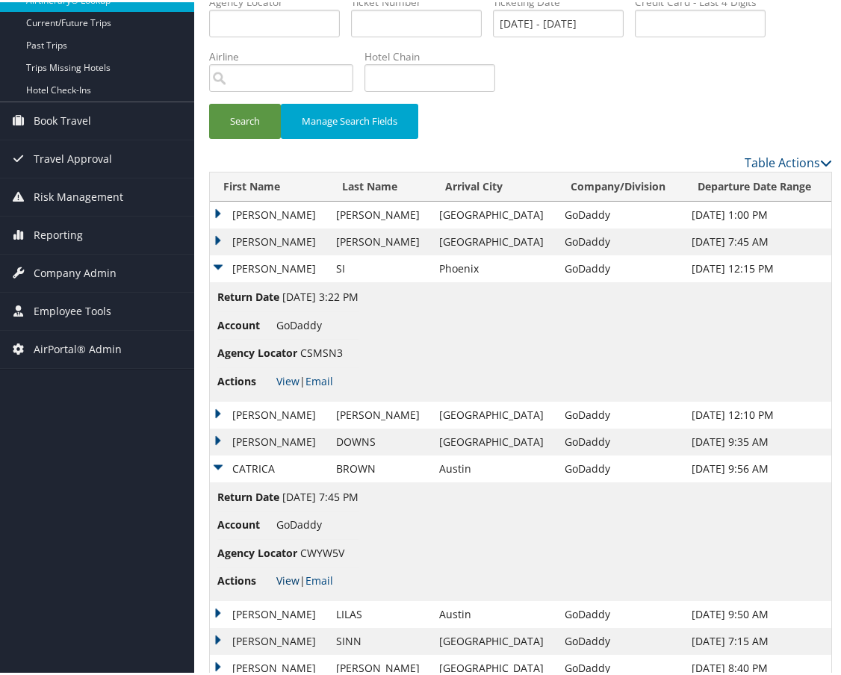
scroll to position [199, 0]
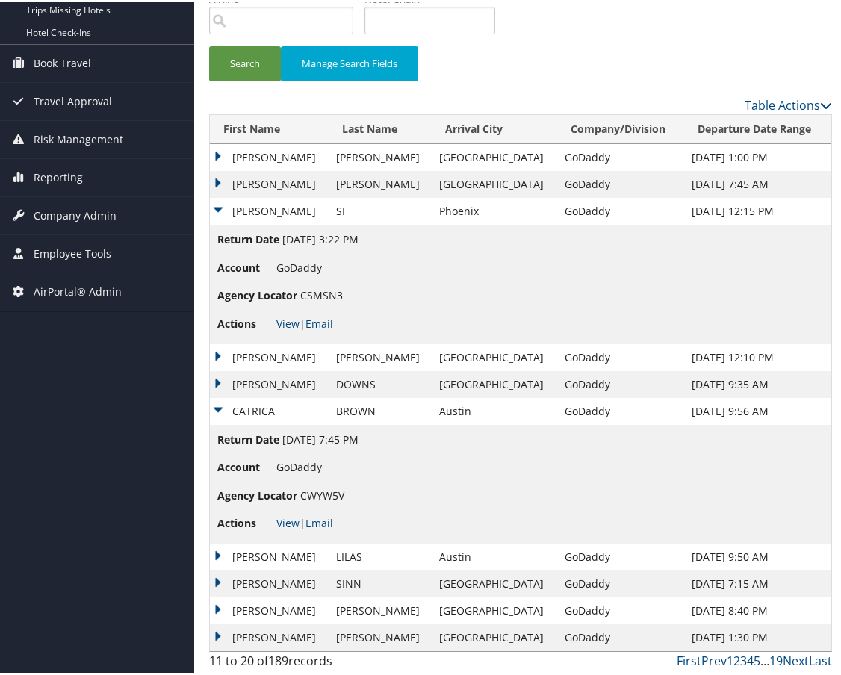
click at [219, 608] on td "BRYAN EDWARD" at bounding box center [269, 608] width 119 height 27
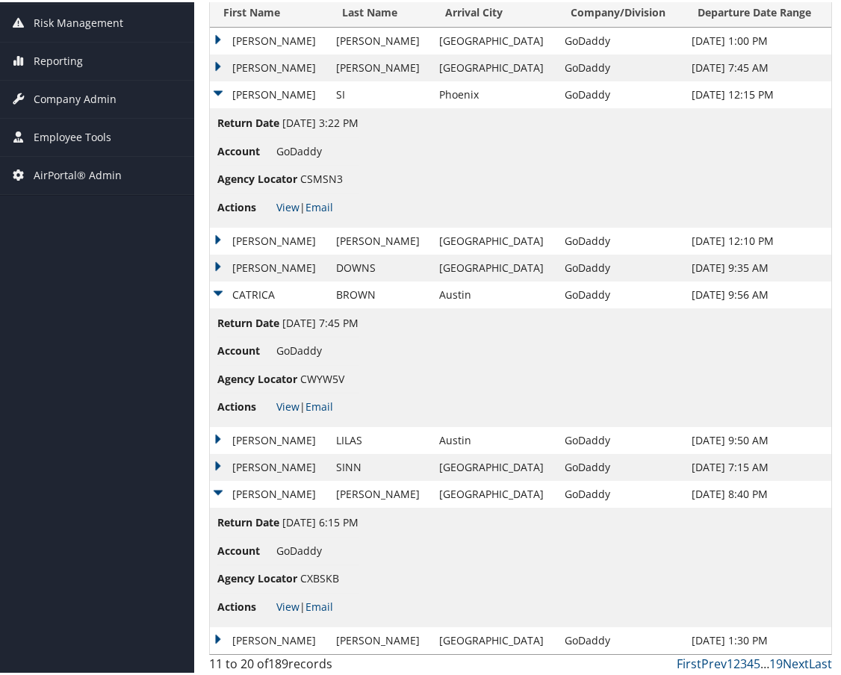
scroll to position [318, 0]
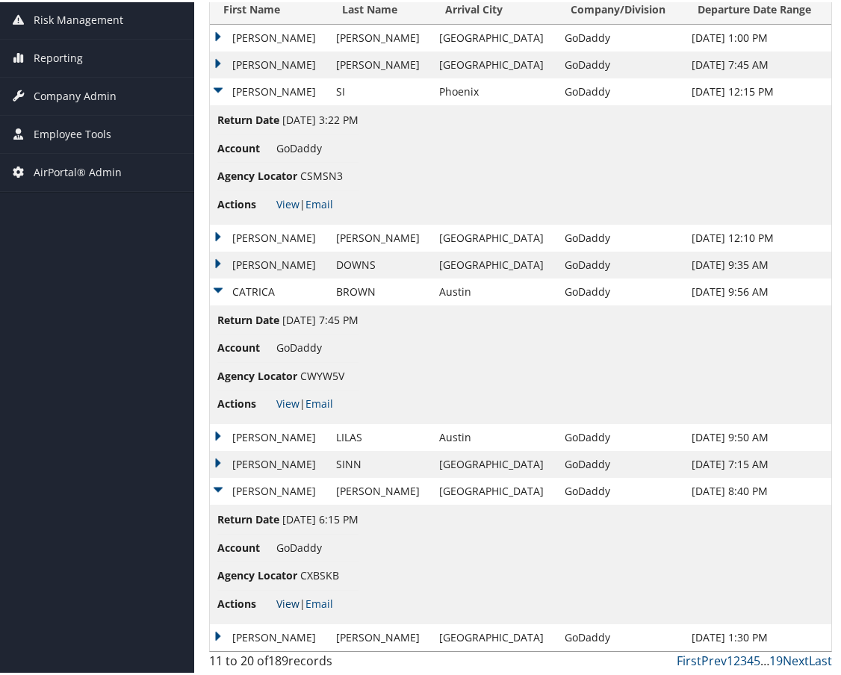
click at [286, 600] on link "View" at bounding box center [287, 601] width 23 height 14
click at [217, 632] on td "SHARAT BABU" at bounding box center [269, 635] width 119 height 27
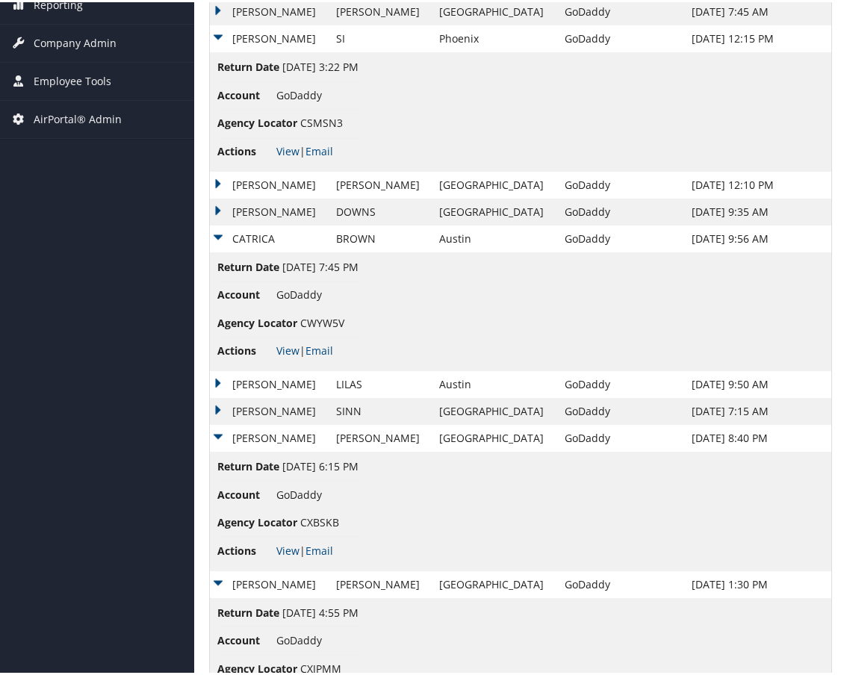
scroll to position [438, 0]
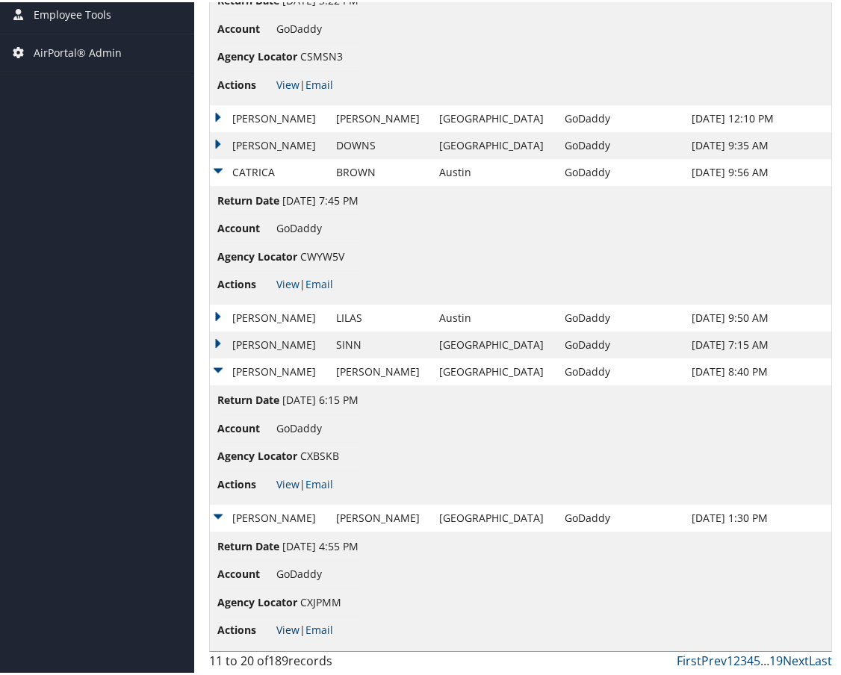
click at [290, 629] on link "View" at bounding box center [287, 627] width 23 height 14
click at [218, 143] on td "DAVID JONATHAN" at bounding box center [269, 143] width 119 height 27
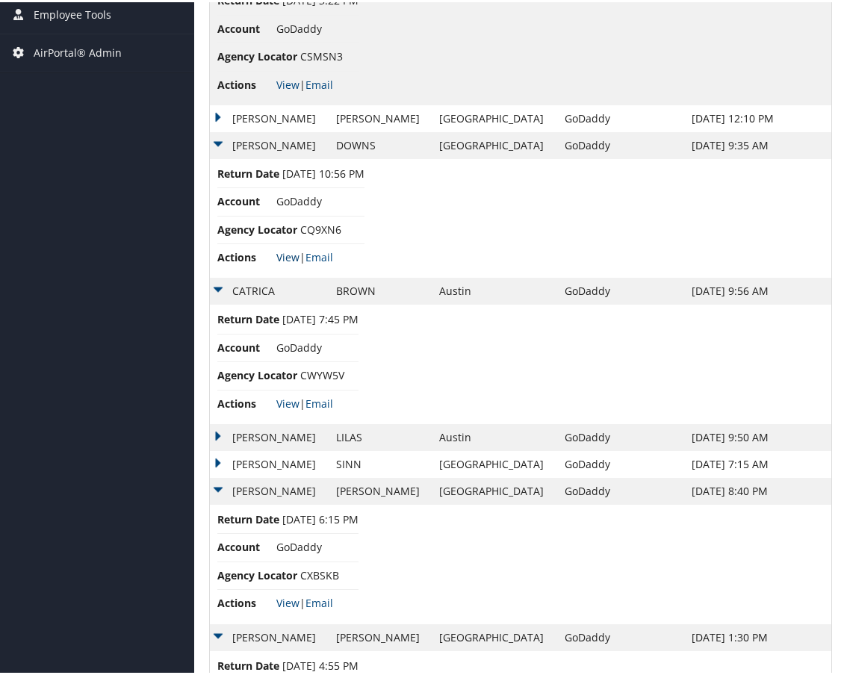
click at [285, 253] on link "View" at bounding box center [287, 255] width 23 height 14
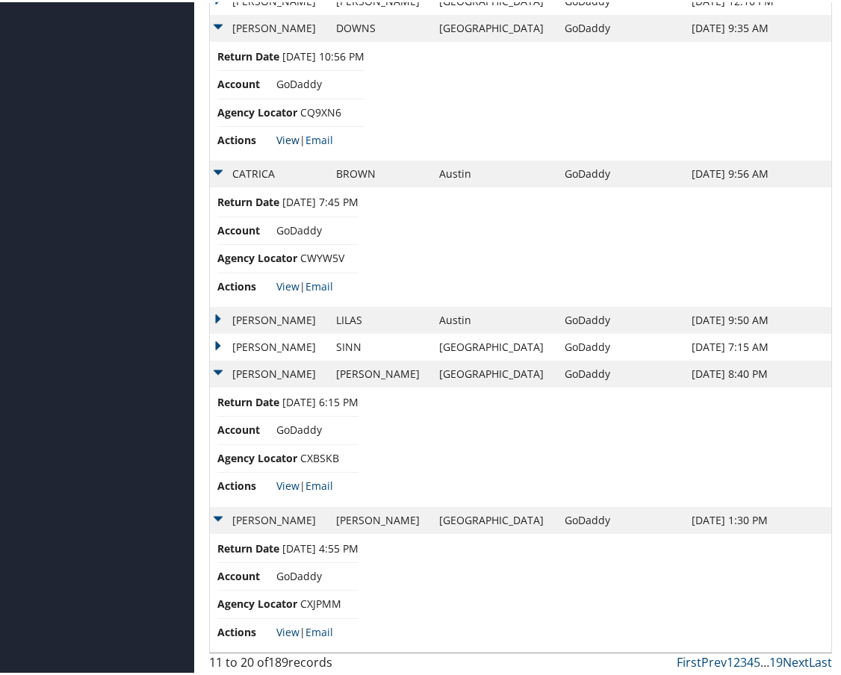
scroll to position [556, 0]
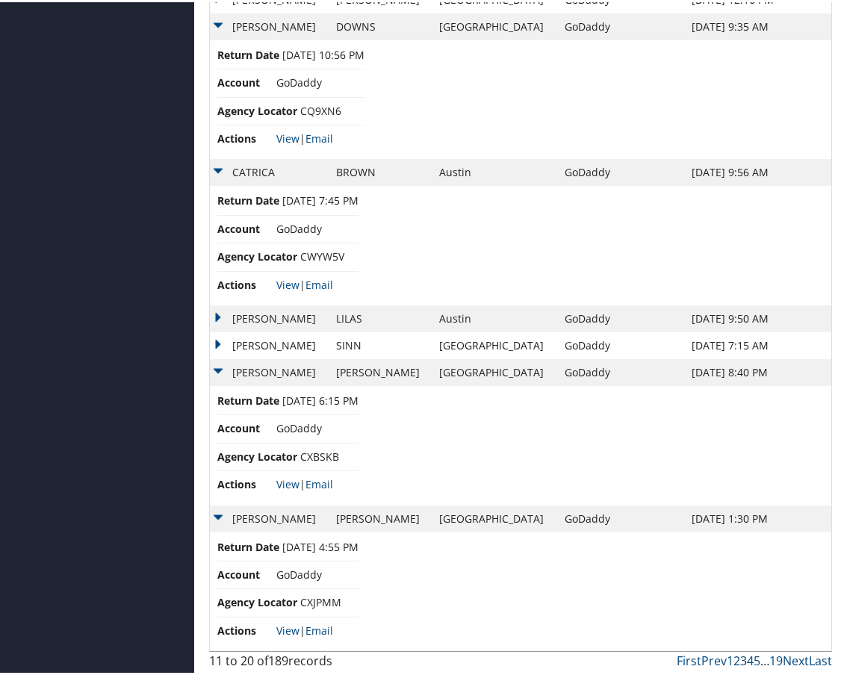
click at [740, 662] on link "3" at bounding box center [743, 658] width 7 height 16
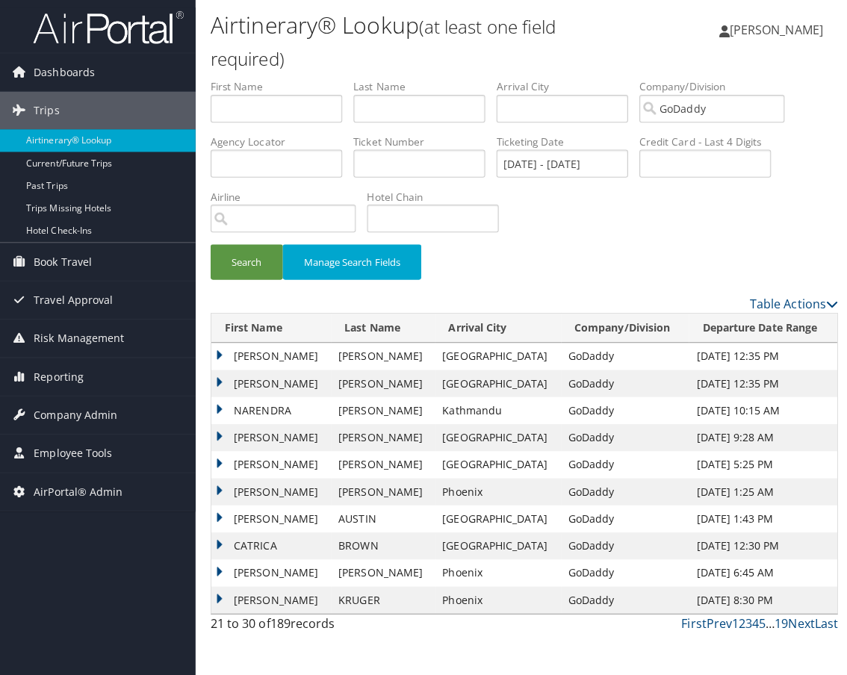
scroll to position [0, 0]
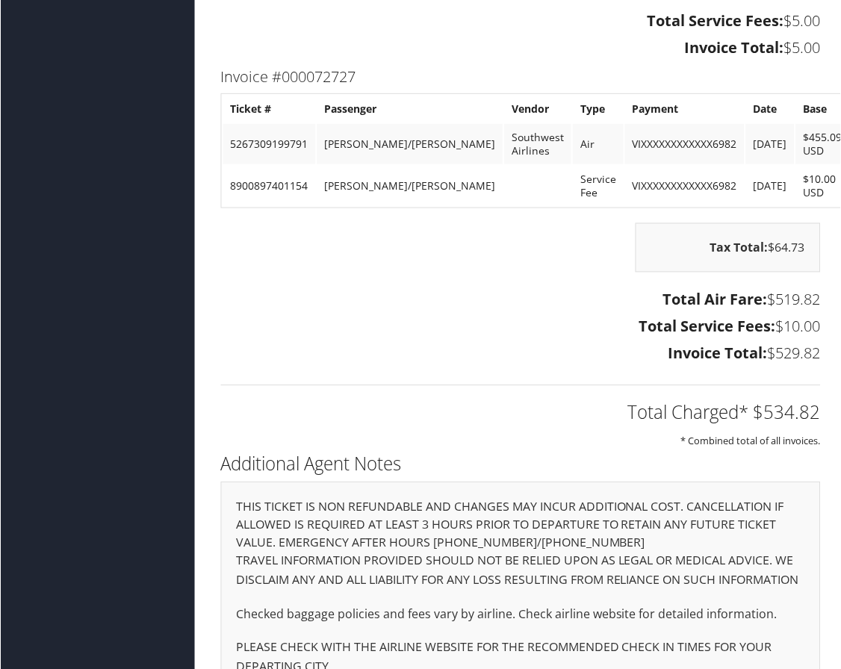
scroll to position [1486, 0]
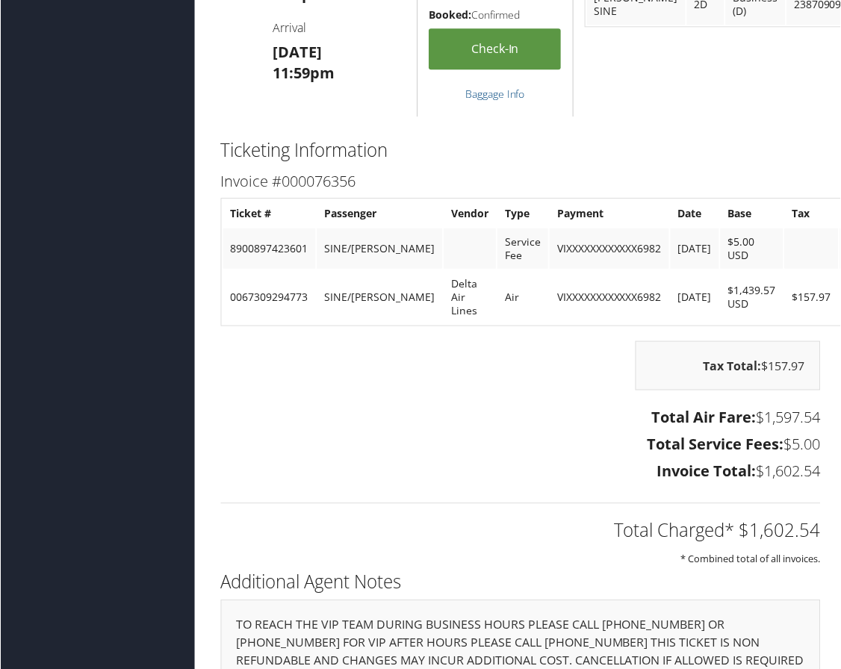
scroll to position [1874, 0]
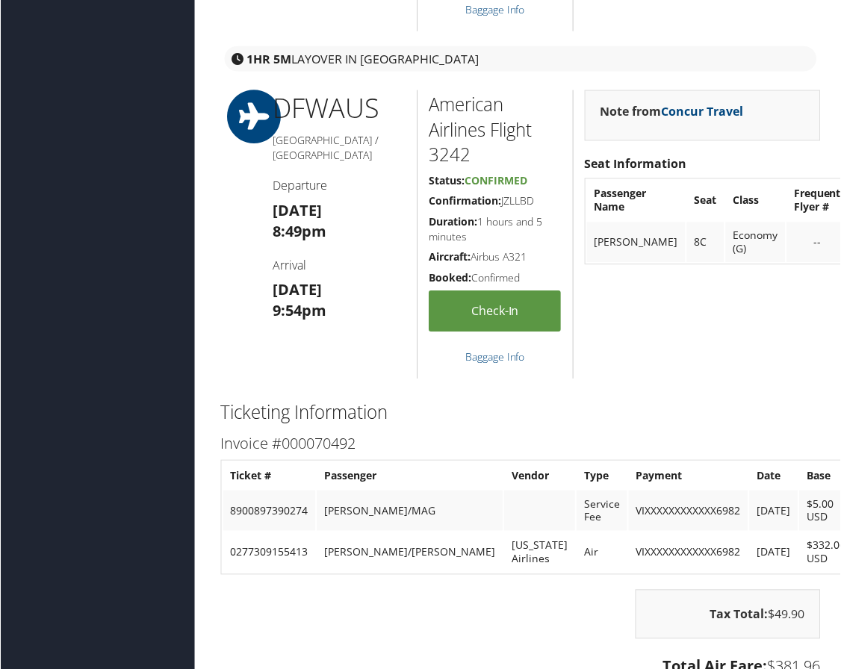
scroll to position [2165, 0]
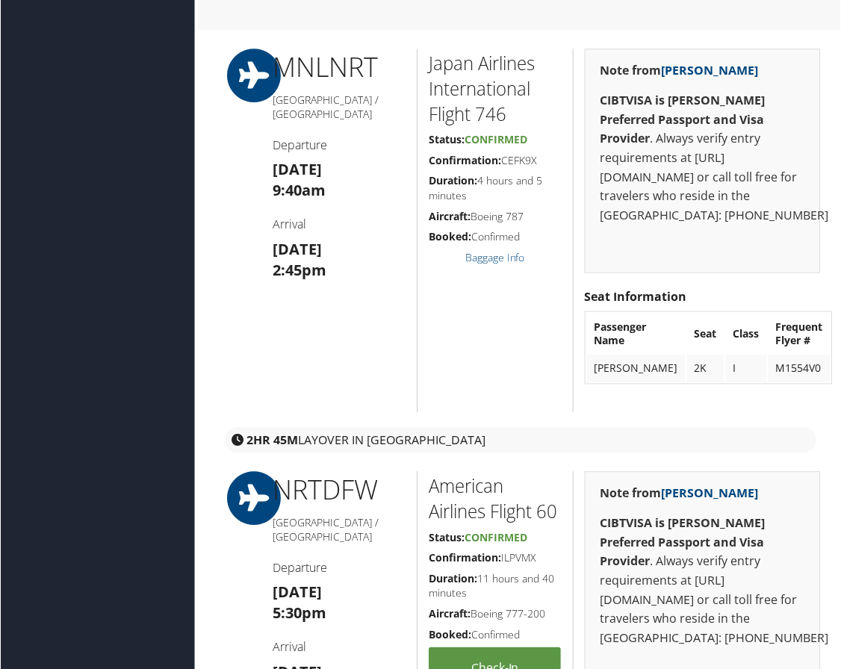
scroll to position [2315, 0]
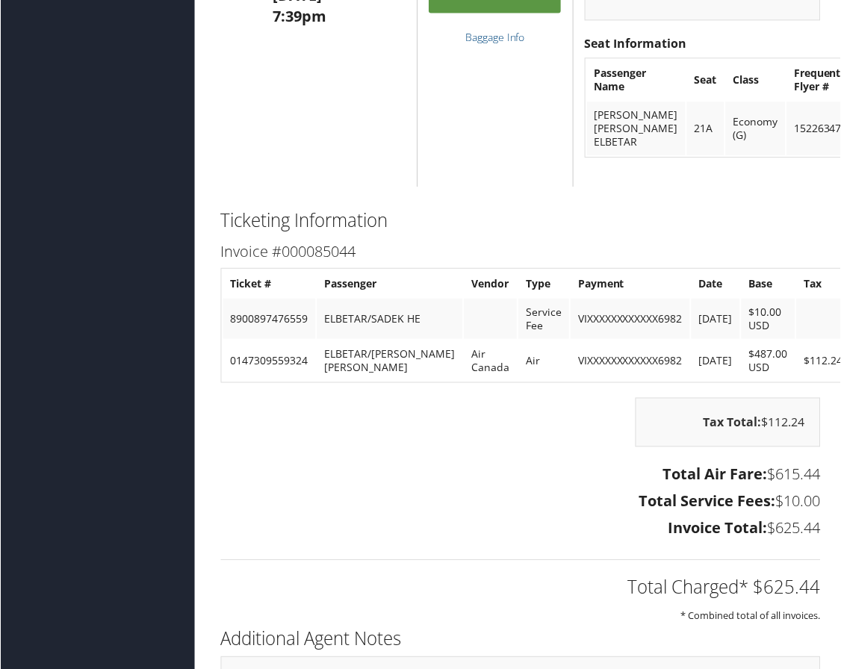
scroll to position [1717, 0]
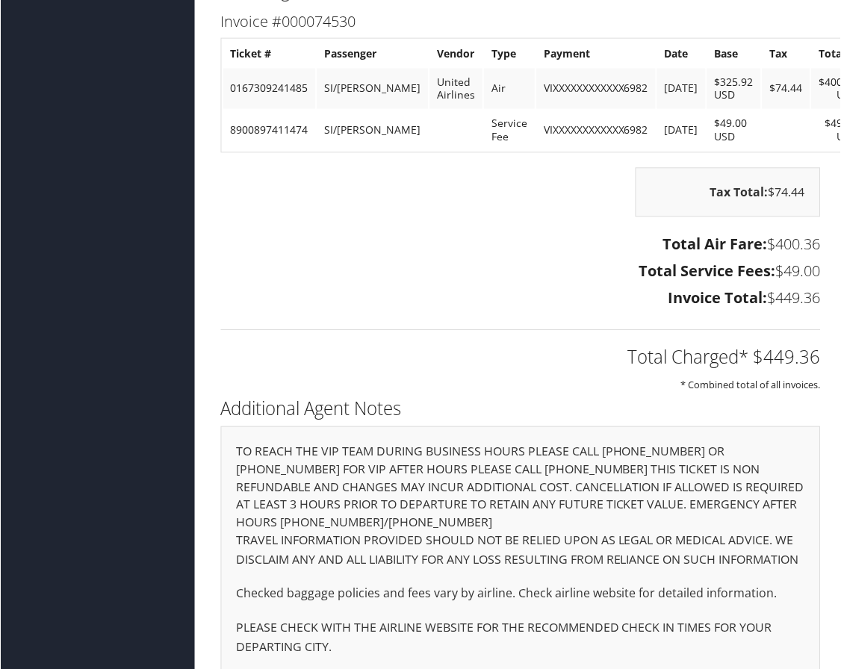
scroll to position [2147, 0]
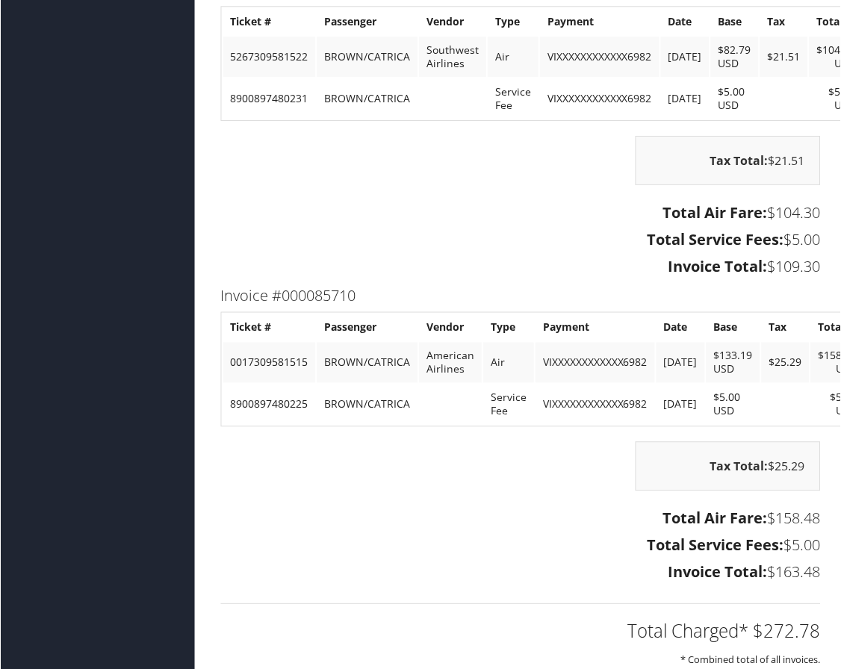
scroll to position [1531, 0]
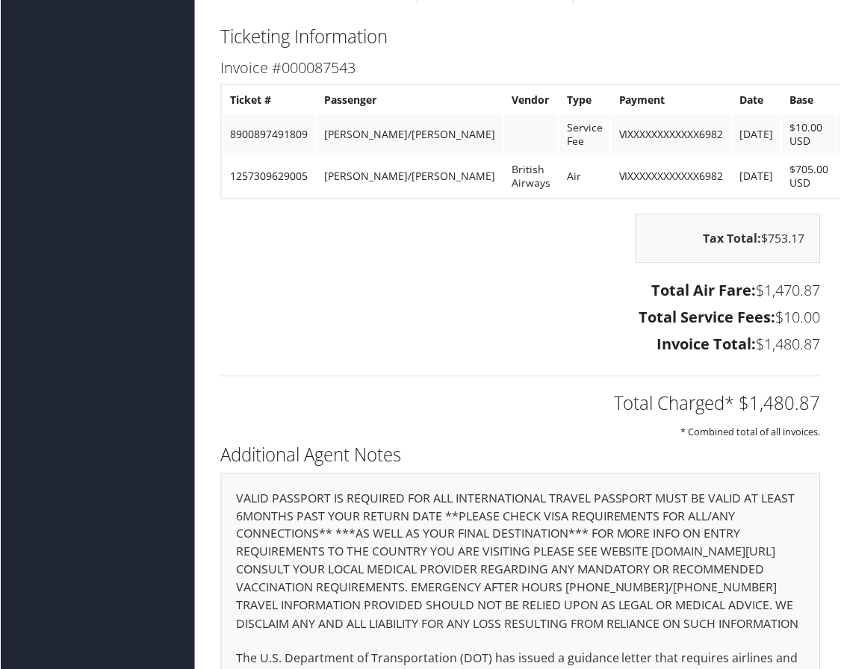
scroll to position [2987, 0]
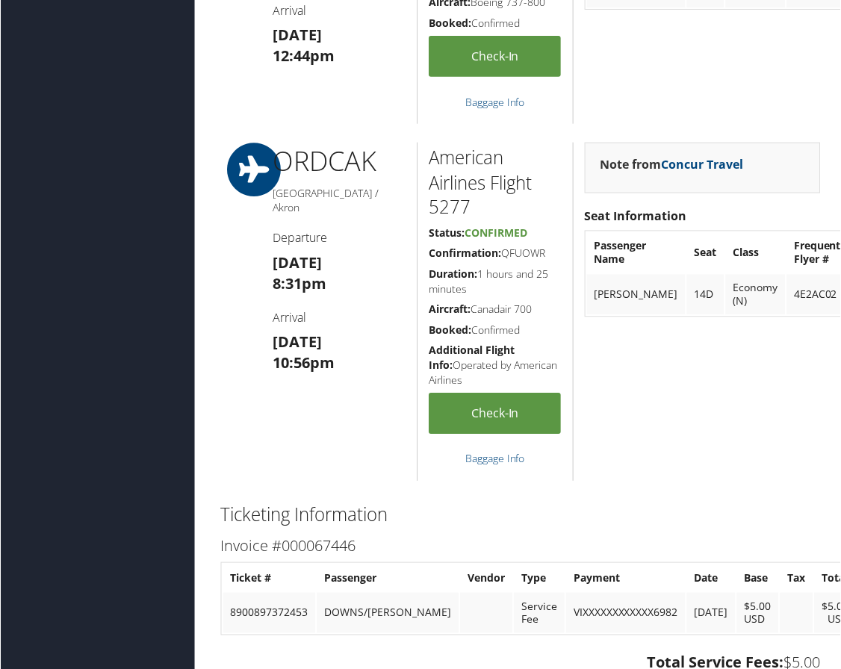
scroll to position [2845, 0]
